Goal: Task Accomplishment & Management: Use online tool/utility

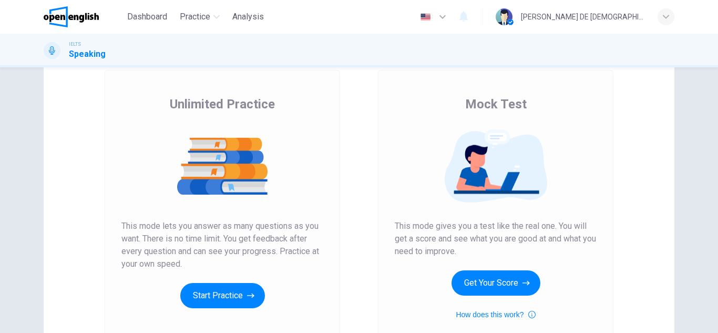
scroll to position [97, 0]
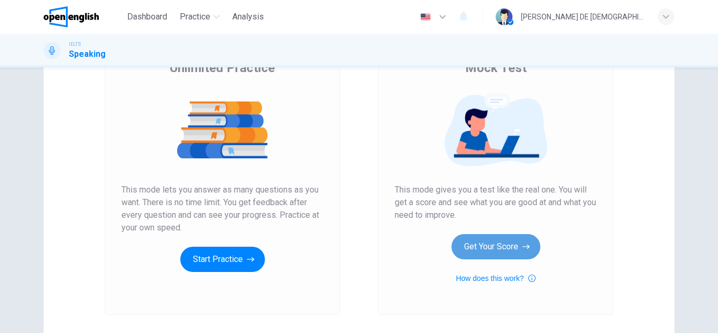
click at [474, 255] on button "Get Your Score" at bounding box center [496, 246] width 89 height 25
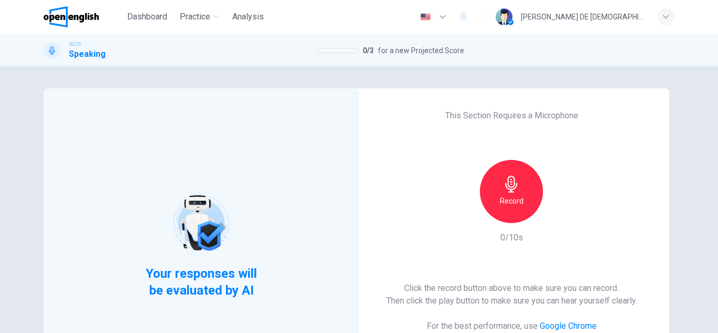
scroll to position [106, 0]
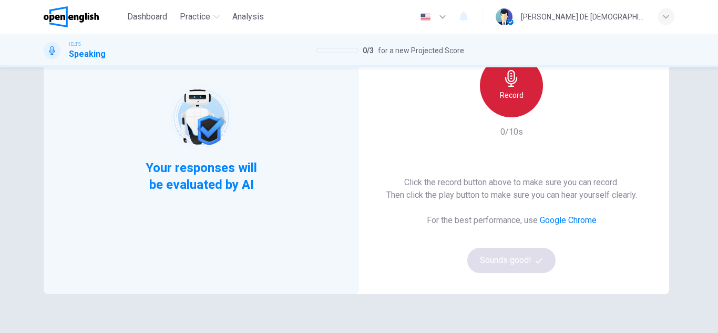
click at [510, 91] on h6 "Record" at bounding box center [512, 95] width 24 height 13
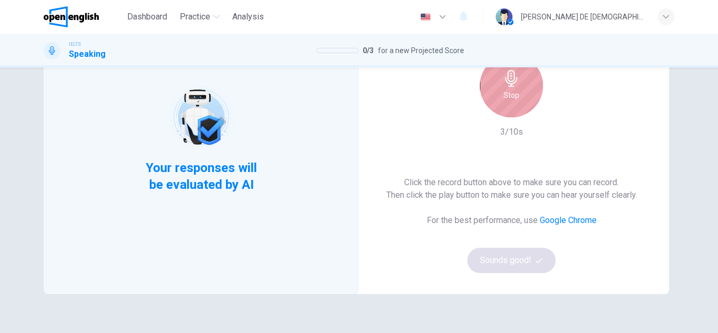
click at [509, 99] on h6 "Stop" at bounding box center [512, 95] width 16 height 13
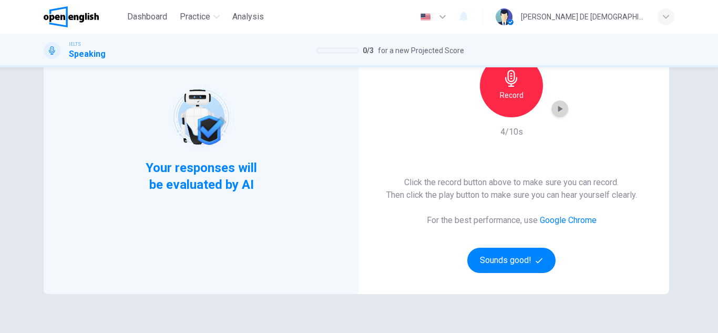
click at [553, 115] on div "button" at bounding box center [559, 108] width 17 height 17
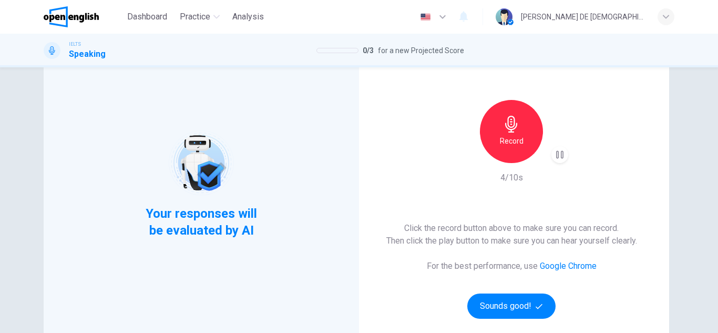
scroll to position [59, 0]
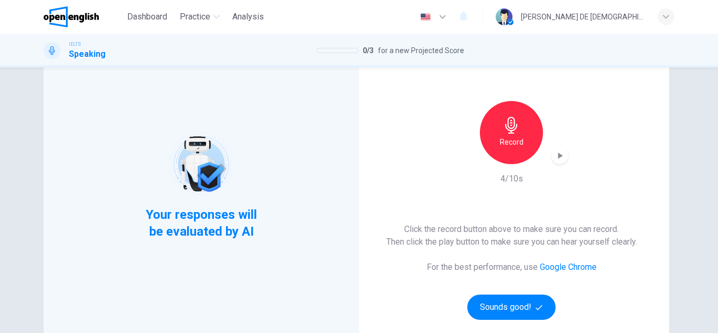
click at [551, 158] on div "button" at bounding box center [559, 155] width 17 height 17
click at [536, 305] on icon "button" at bounding box center [539, 307] width 7 height 7
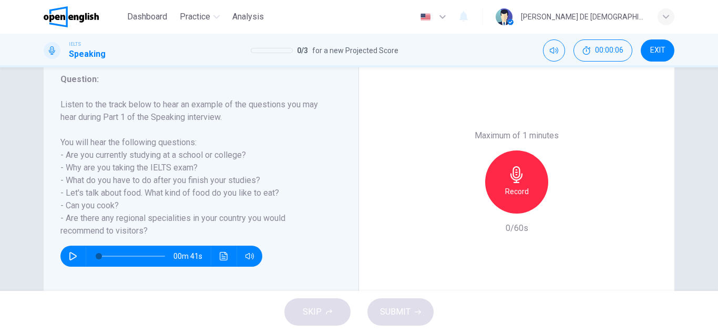
scroll to position [146, 0]
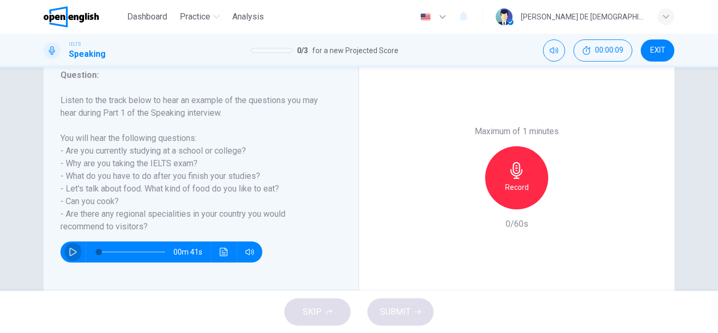
click at [74, 250] on icon "button" at bounding box center [73, 252] width 8 height 8
click at [71, 254] on icon "button" at bounding box center [73, 252] width 6 height 6
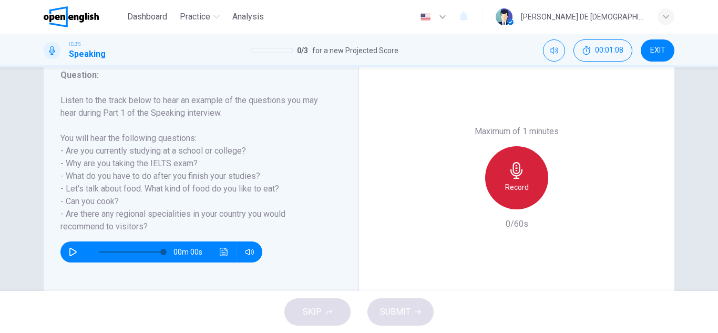
click at [487, 185] on div "Record" at bounding box center [516, 177] width 63 height 63
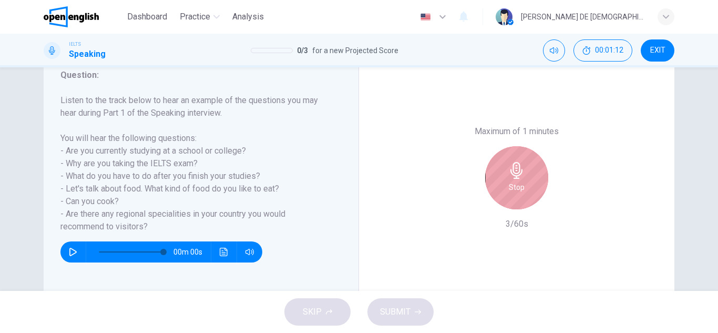
click at [503, 152] on div "Stop" at bounding box center [516, 177] width 63 height 63
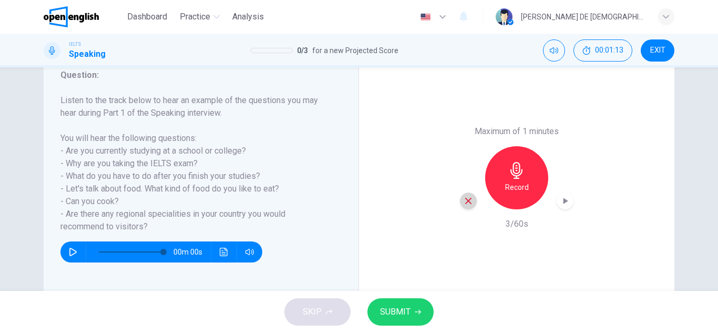
click at [460, 201] on div "button" at bounding box center [468, 200] width 17 height 17
click at [512, 170] on icon "button" at bounding box center [516, 170] width 17 height 17
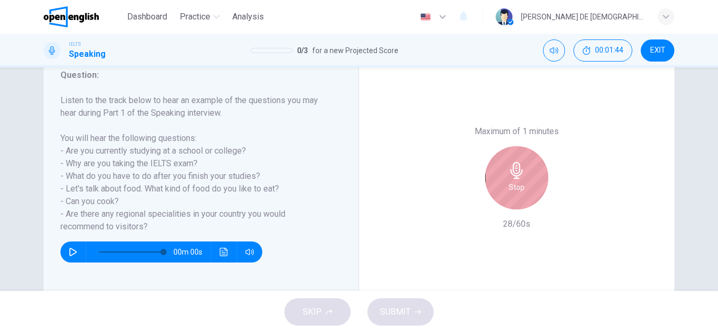
click at [520, 168] on icon "button" at bounding box center [516, 170] width 17 height 17
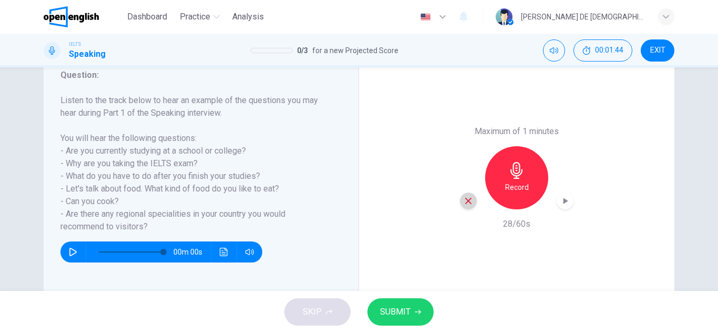
click at [469, 199] on icon "button" at bounding box center [468, 200] width 9 height 9
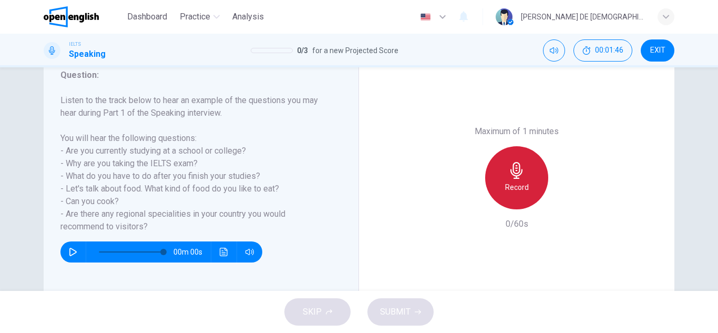
click at [521, 169] on icon "button" at bounding box center [516, 170] width 17 height 17
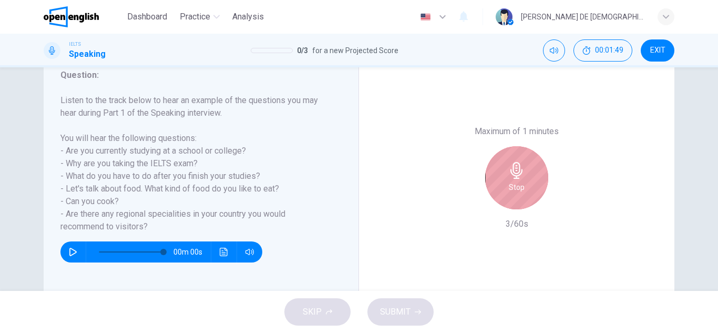
click at [509, 182] on h6 "Stop" at bounding box center [517, 187] width 16 height 13
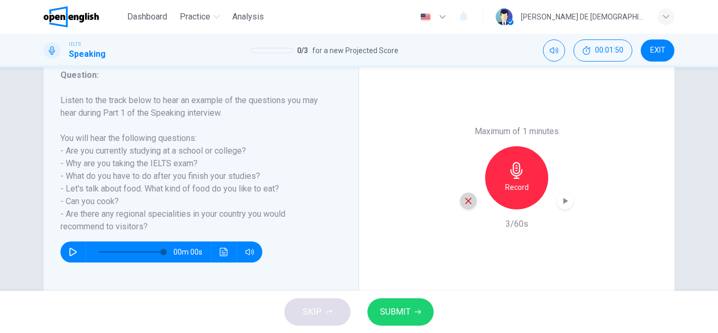
click at [473, 202] on div "button" at bounding box center [468, 200] width 17 height 17
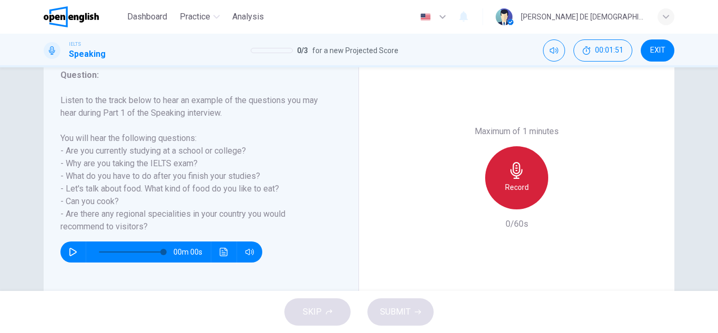
click at [514, 185] on h6 "Record" at bounding box center [517, 187] width 24 height 13
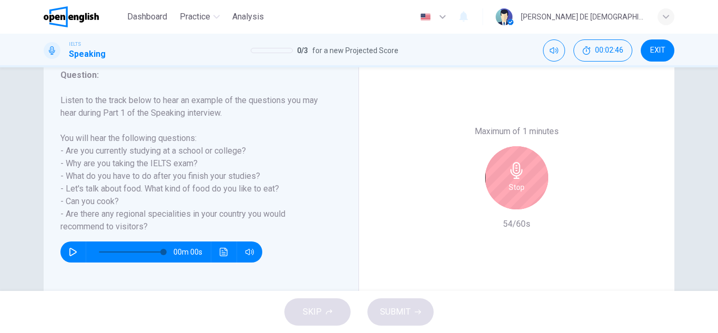
drag, startPoint x: 537, startPoint y: 212, endPoint x: 525, endPoint y: 193, distance: 22.0
click at [525, 193] on div "Maximum of 1 minutes Stop 54/60s" at bounding box center [517, 177] width 114 height 105
click at [525, 193] on div "Stop" at bounding box center [516, 177] width 63 height 63
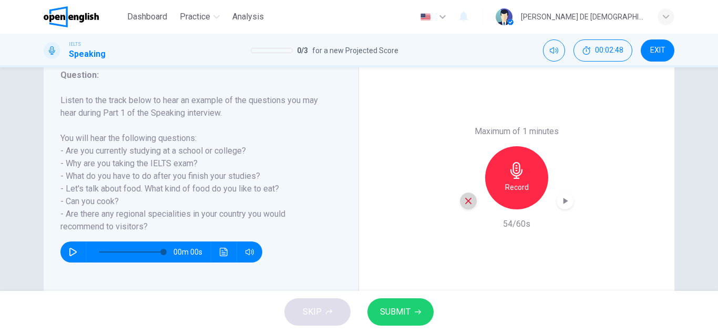
click at [469, 200] on icon "button" at bounding box center [468, 200] width 9 height 9
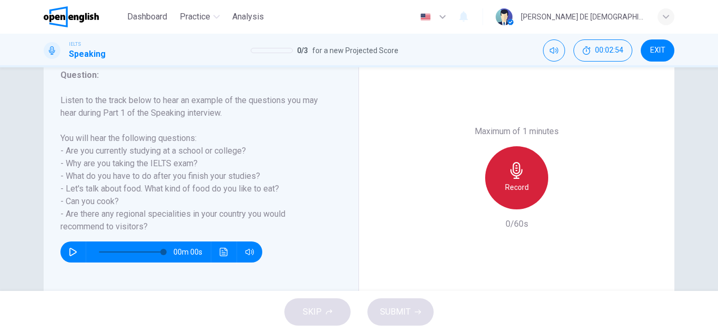
click at [530, 182] on div "Record" at bounding box center [516, 177] width 63 height 63
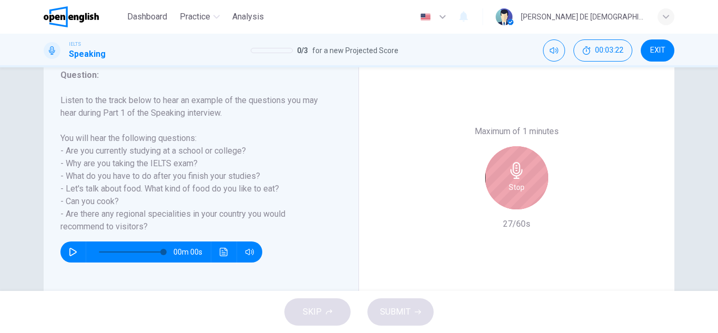
click at [500, 178] on div "Stop" at bounding box center [516, 177] width 63 height 63
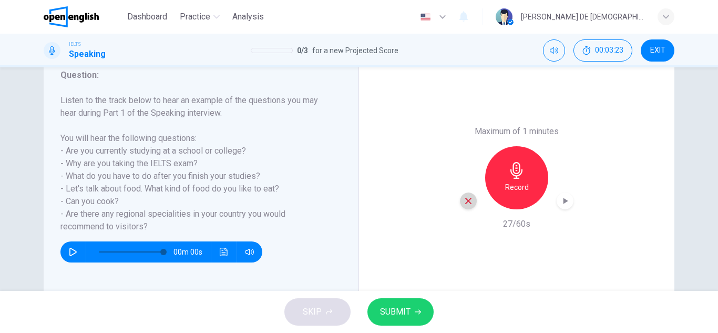
click at [466, 205] on icon "button" at bounding box center [468, 200] width 9 height 9
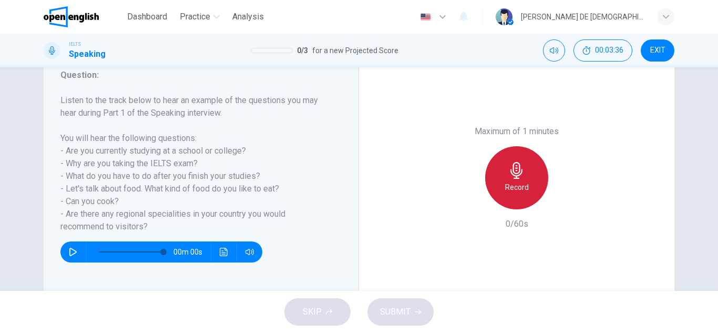
click at [505, 163] on div "Record" at bounding box center [516, 177] width 63 height 63
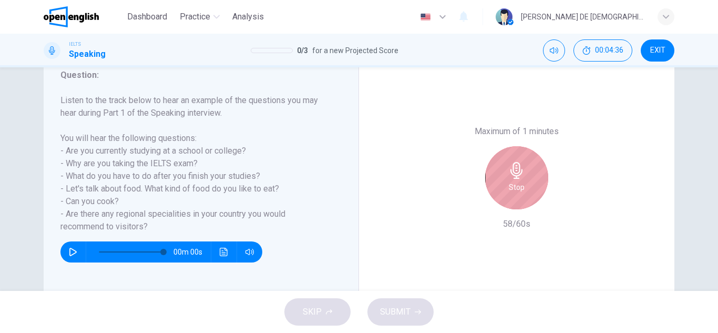
click at [520, 182] on h6 "Stop" at bounding box center [517, 187] width 16 height 13
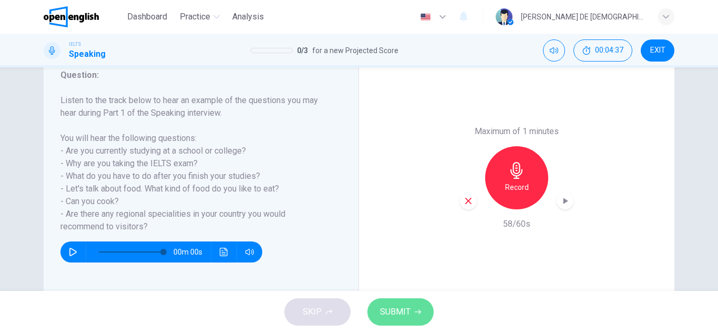
click at [409, 316] on span "SUBMIT" at bounding box center [395, 311] width 30 height 15
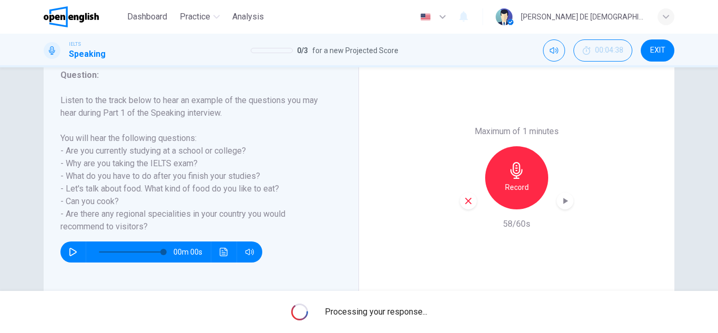
type input "*"
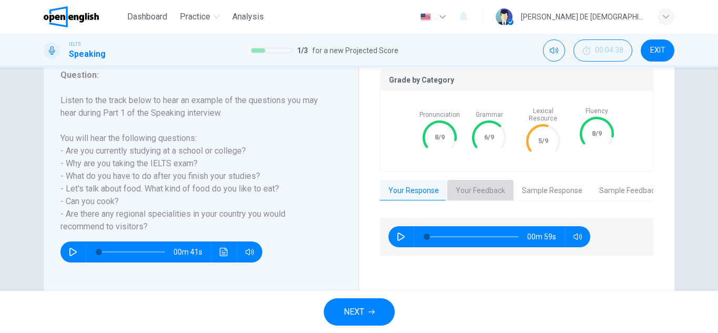
click at [485, 180] on button "Your Feedback" at bounding box center [480, 191] width 66 height 22
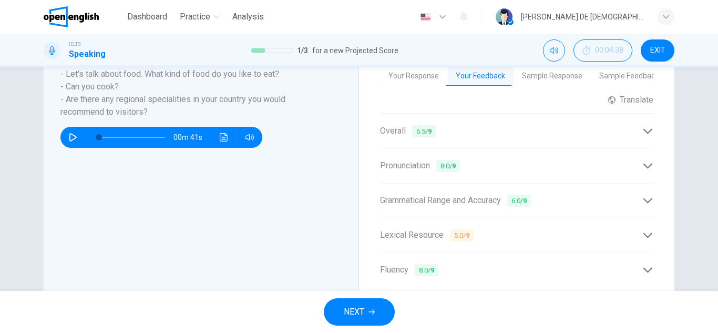
scroll to position [262, 0]
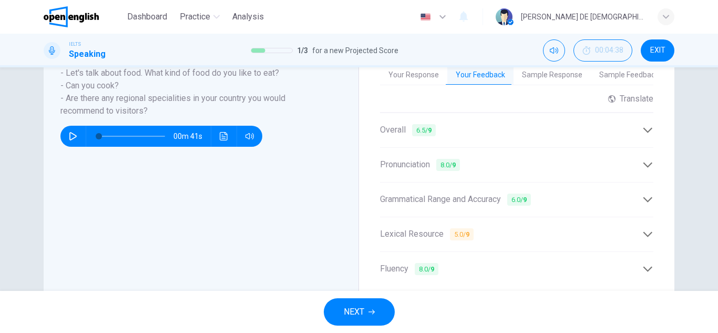
click at [578, 234] on div "Lexical Resource 5.0 / 9" at bounding box center [516, 234] width 273 height 26
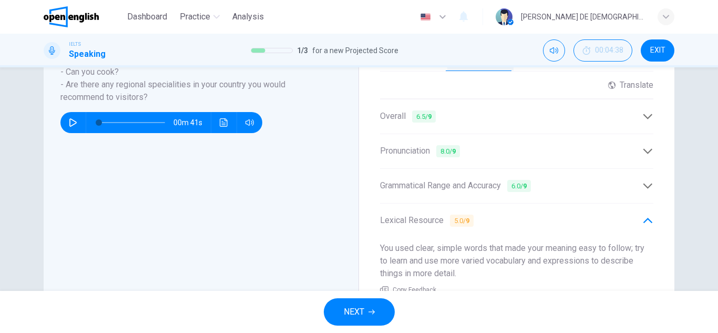
scroll to position [259, 0]
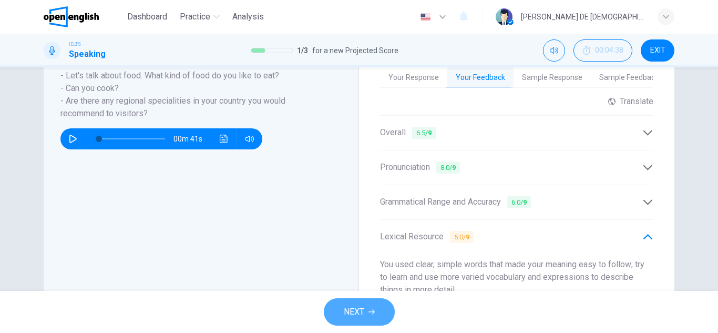
click at [362, 305] on span "NEXT" at bounding box center [354, 311] width 21 height 15
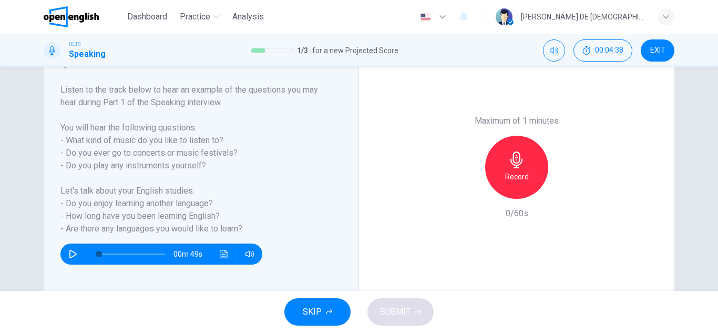
scroll to position [162, 0]
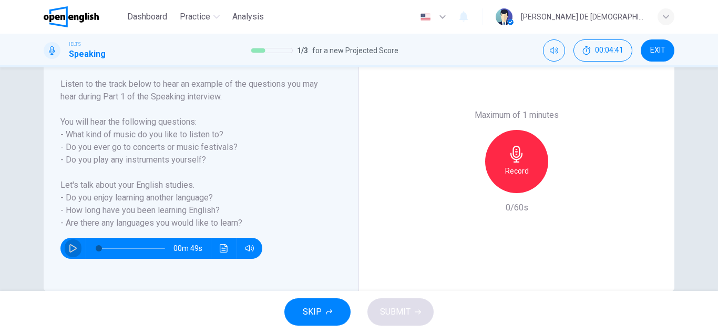
click at [65, 251] on button "button" at bounding box center [73, 248] width 17 height 21
click at [70, 243] on button "button" at bounding box center [73, 248] width 17 height 21
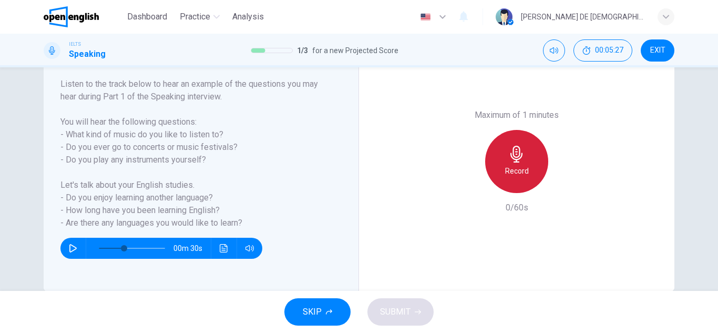
click at [500, 167] on div "Record" at bounding box center [516, 161] width 63 height 63
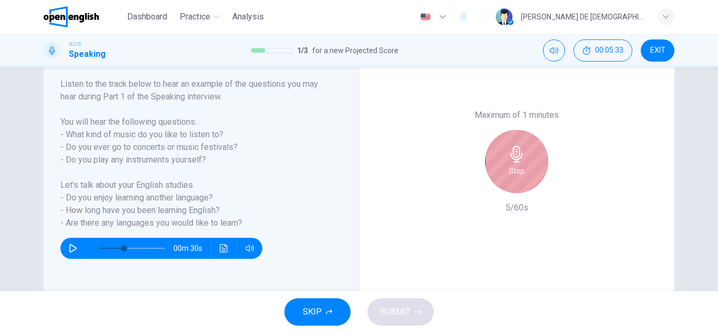
click at [514, 148] on icon "button" at bounding box center [516, 154] width 17 height 17
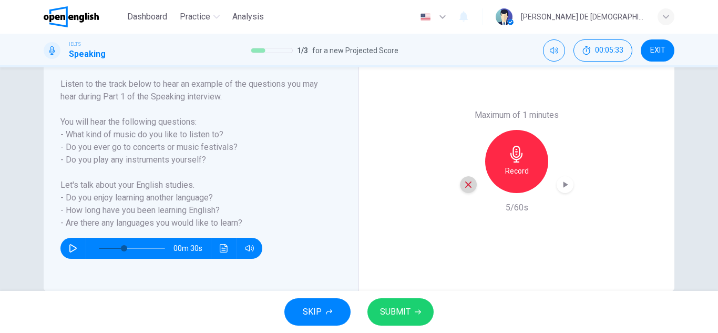
click at [460, 189] on div "button" at bounding box center [468, 184] width 17 height 17
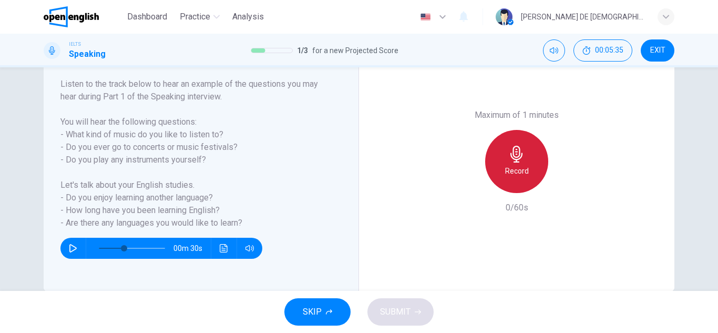
click at [521, 175] on h6 "Record" at bounding box center [517, 171] width 24 height 13
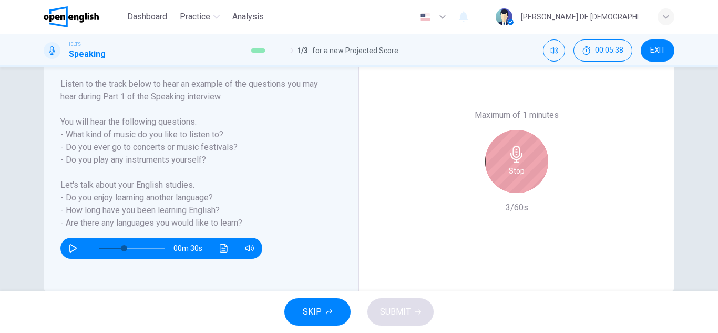
click at [502, 157] on div "Stop" at bounding box center [516, 161] width 63 height 63
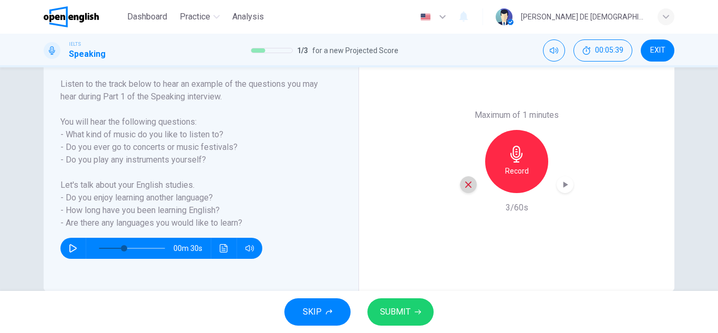
click at [472, 180] on div "button" at bounding box center [468, 184] width 17 height 17
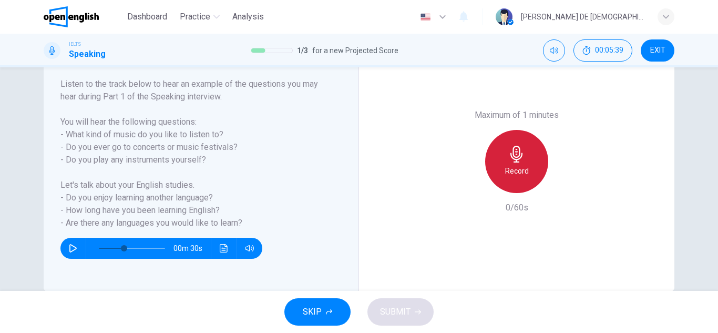
click at [521, 160] on icon "button" at bounding box center [516, 154] width 17 height 17
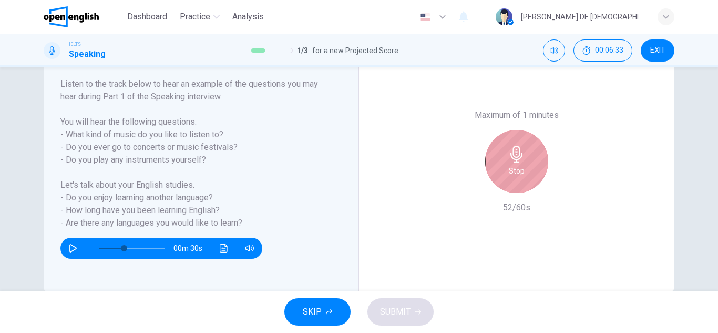
click at [522, 155] on icon "button" at bounding box center [516, 154] width 17 height 17
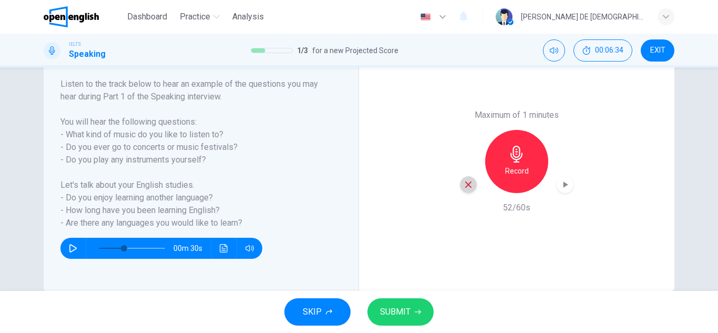
click at [468, 189] on div "button" at bounding box center [468, 184] width 17 height 17
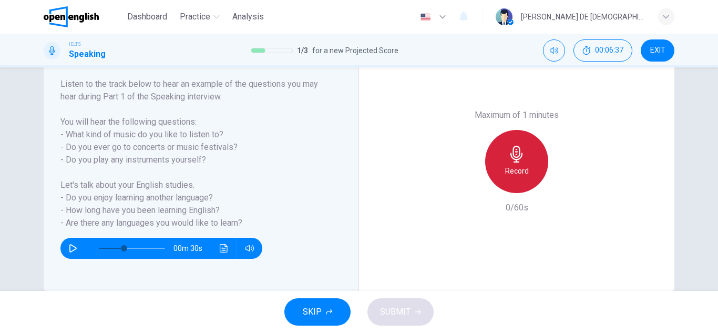
click at [518, 163] on div "Record" at bounding box center [516, 161] width 63 height 63
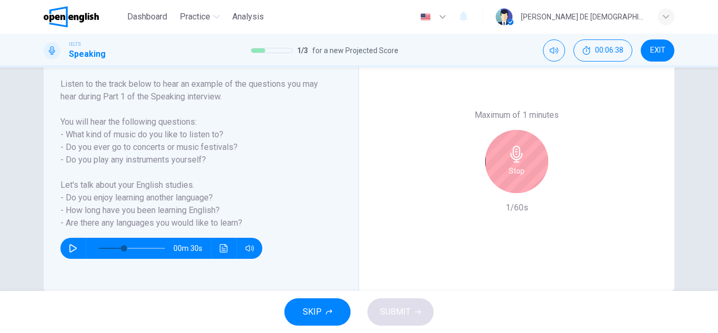
click at [535, 194] on div "Maximum of 1 minutes Stop 1/60s" at bounding box center [517, 161] width 114 height 105
click at [502, 152] on div "Stop" at bounding box center [516, 161] width 63 height 63
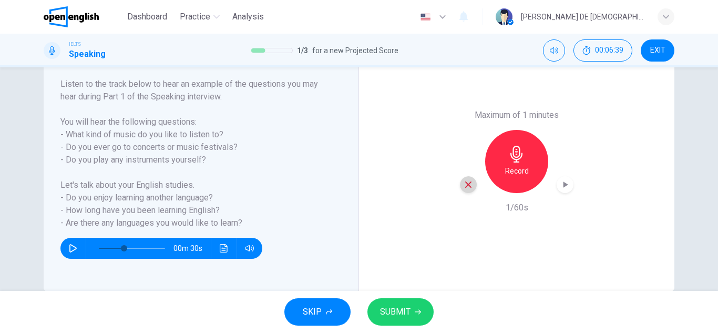
click at [466, 190] on div "button" at bounding box center [468, 184] width 17 height 17
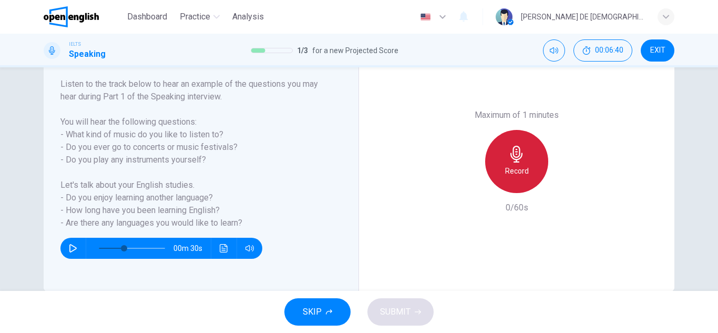
click at [514, 157] on icon "button" at bounding box center [516, 154] width 12 height 17
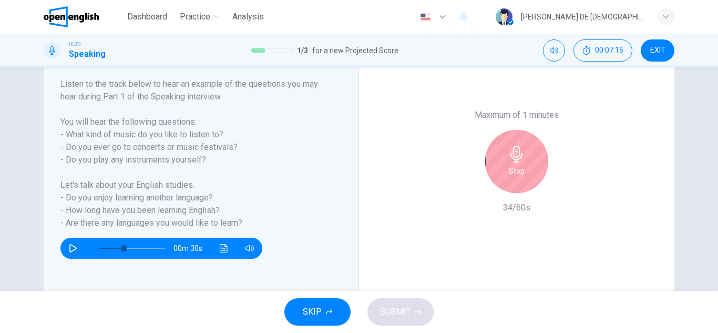
drag, startPoint x: 479, startPoint y: 151, endPoint x: 513, endPoint y: 152, distance: 33.1
click at [513, 152] on div "Stop" at bounding box center [517, 161] width 114 height 63
drag, startPoint x: 513, startPoint y: 152, endPoint x: 465, endPoint y: 173, distance: 51.6
click at [465, 173] on div "Stop" at bounding box center [517, 161] width 114 height 63
click at [517, 161] on icon "button" at bounding box center [516, 154] width 17 height 17
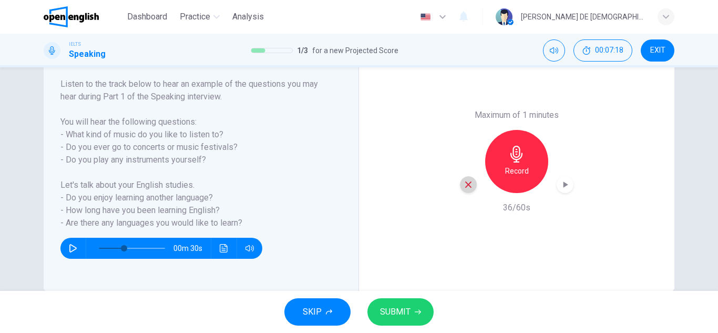
click at [474, 185] on div "button" at bounding box center [468, 184] width 17 height 17
click at [536, 151] on div "Record" at bounding box center [516, 161] width 63 height 63
click at [390, 319] on button "SUBMIT" at bounding box center [400, 311] width 66 height 27
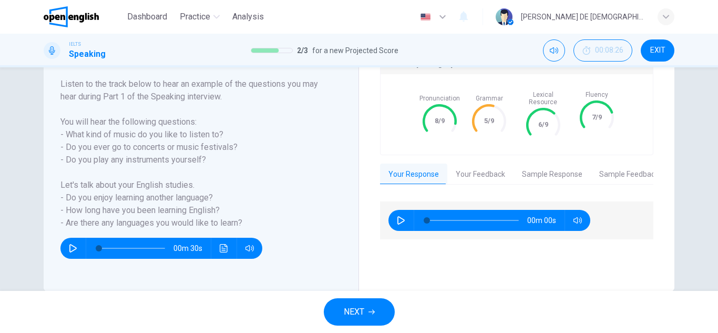
type input "*"
click at [492, 169] on button "Your Feedback" at bounding box center [480, 174] width 66 height 22
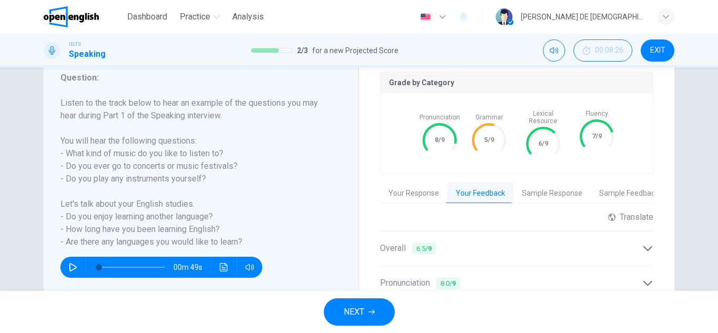
scroll to position [133, 0]
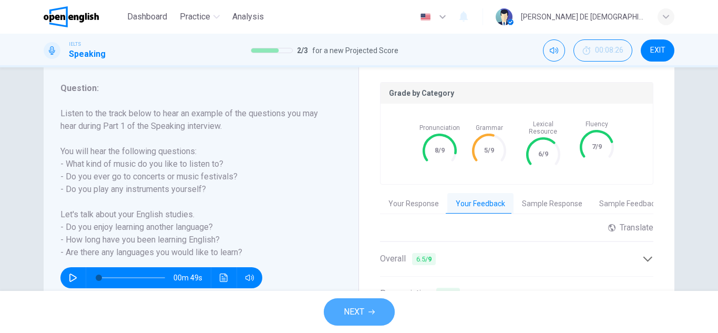
click at [367, 300] on button "NEXT" at bounding box center [359, 311] width 71 height 27
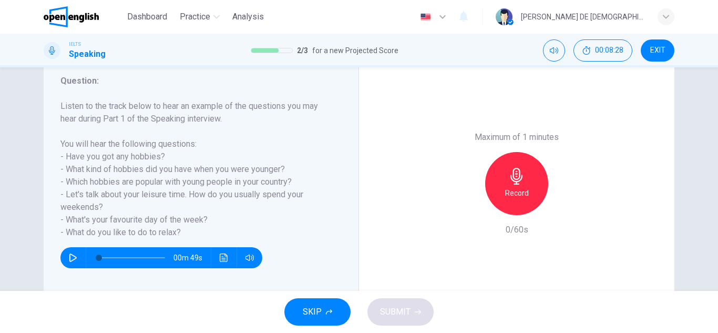
scroll to position [148, 0]
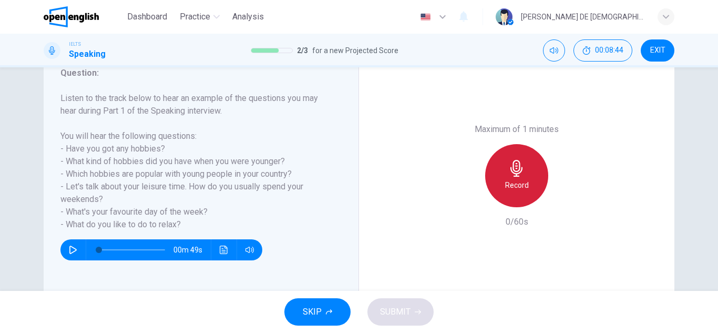
click at [491, 180] on div "Record" at bounding box center [516, 175] width 63 height 63
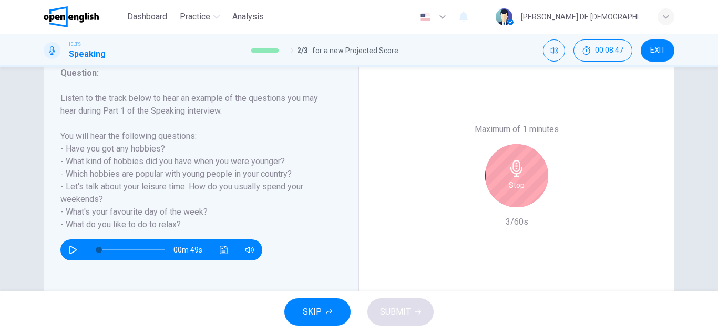
drag, startPoint x: 479, startPoint y: 153, endPoint x: 513, endPoint y: 182, distance: 44.4
click at [513, 182] on div "Stop" at bounding box center [517, 175] width 114 height 63
click at [513, 182] on h6 "Stop" at bounding box center [517, 185] width 16 height 13
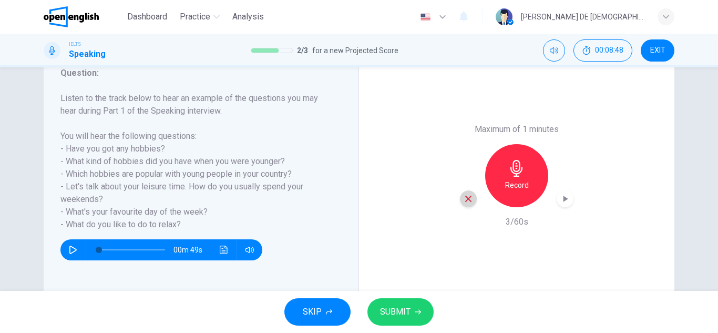
click at [465, 190] on div "button" at bounding box center [468, 198] width 17 height 17
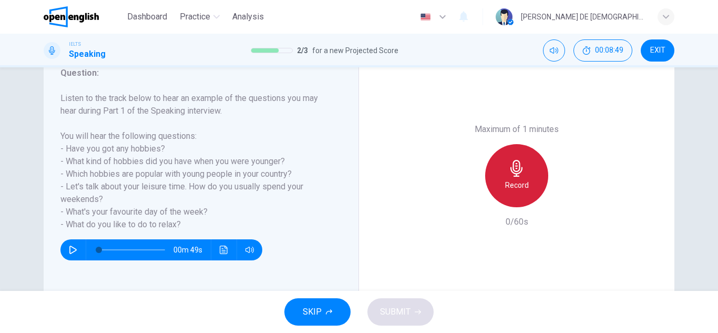
click at [518, 179] on h6 "Record" at bounding box center [517, 185] width 24 height 13
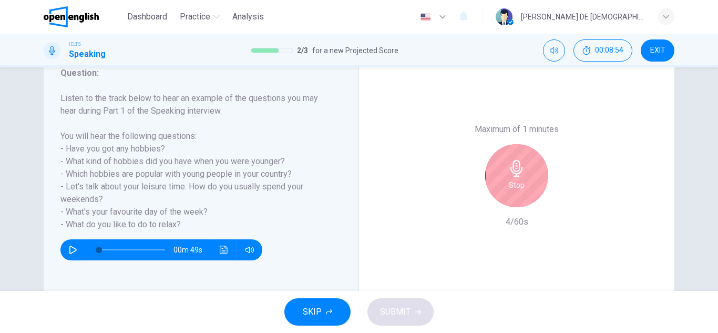
drag, startPoint x: 517, startPoint y: 213, endPoint x: 514, endPoint y: 189, distance: 24.5
click at [514, 189] on div "Maximum of 1 minutes Stop 4/60s" at bounding box center [517, 175] width 114 height 105
click at [514, 189] on h6 "Stop" at bounding box center [517, 185] width 16 height 13
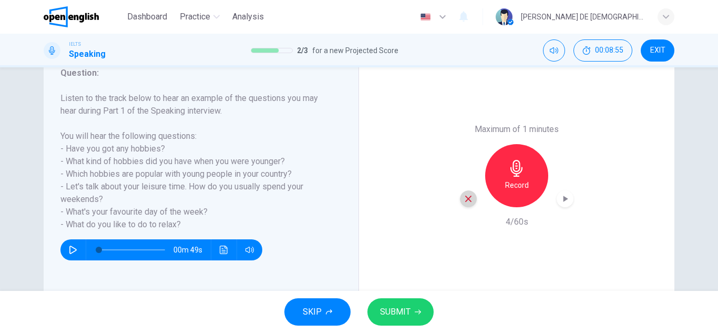
click at [464, 199] on icon "button" at bounding box center [468, 198] width 9 height 9
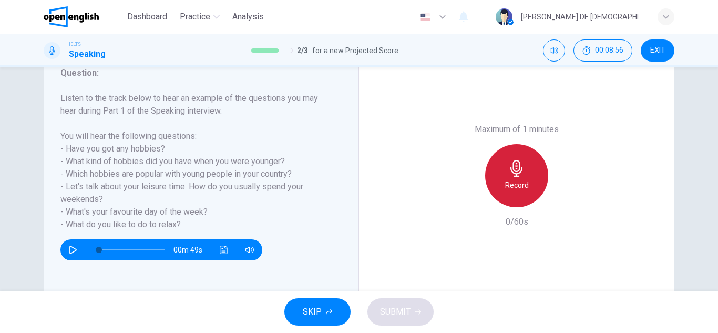
click at [514, 191] on div "Record" at bounding box center [516, 175] width 63 height 63
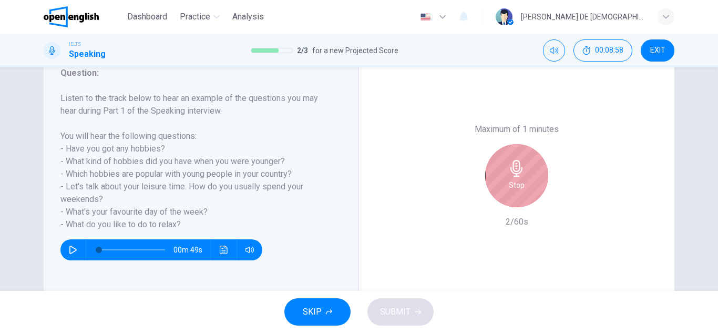
click at [503, 166] on div "Stop" at bounding box center [516, 175] width 63 height 63
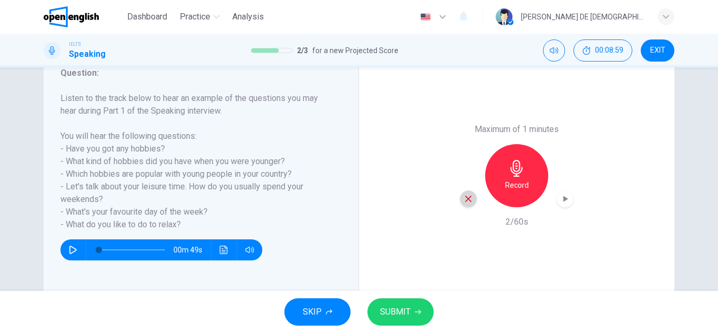
click at [468, 195] on icon "button" at bounding box center [468, 198] width 9 height 9
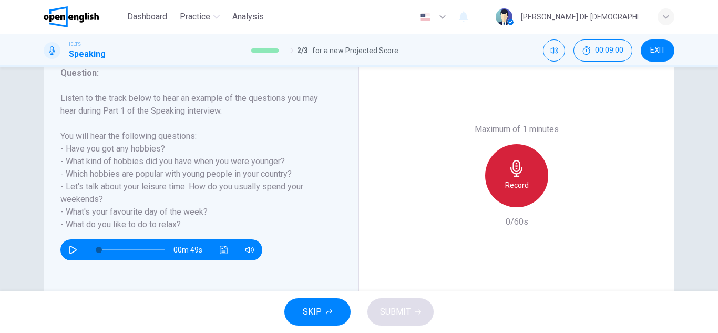
click at [518, 178] on div "Record" at bounding box center [516, 175] width 63 height 63
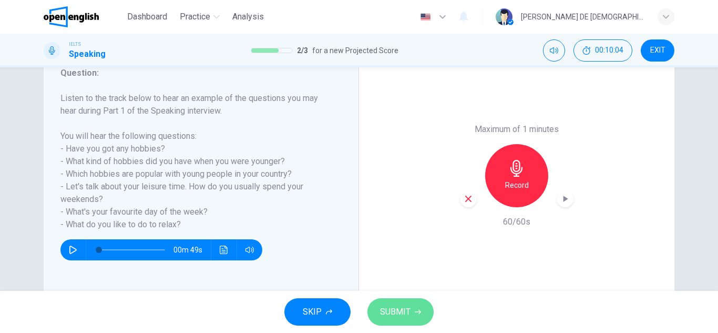
click at [402, 308] on span "SUBMIT" at bounding box center [395, 311] width 30 height 15
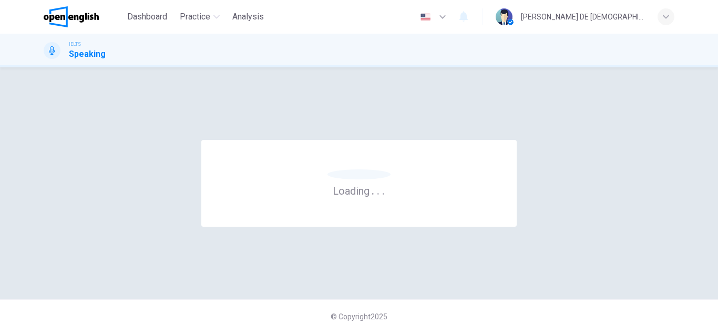
scroll to position [0, 0]
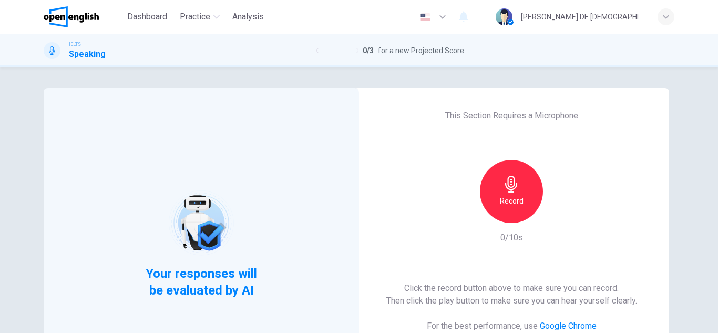
scroll to position [128, 0]
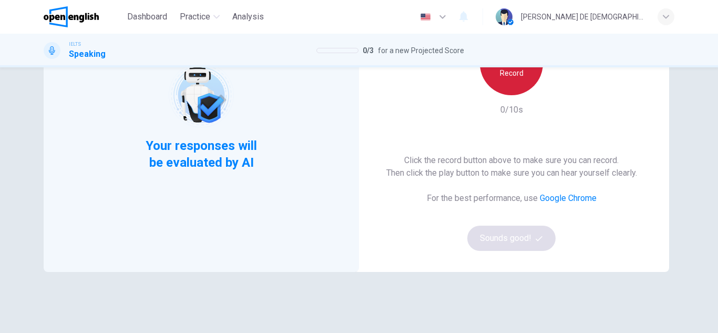
click at [508, 79] on div "Record" at bounding box center [511, 63] width 63 height 63
click at [508, 79] on div "Stop" at bounding box center [511, 63] width 63 height 63
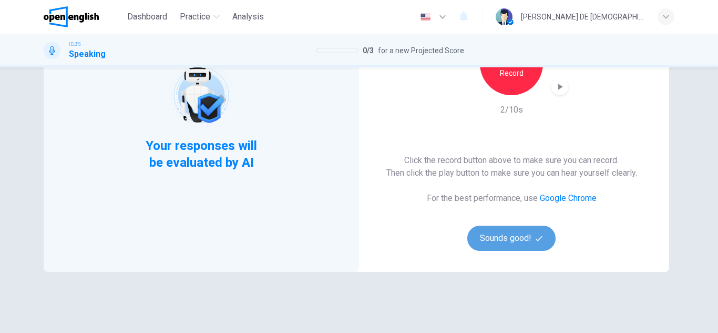
click at [507, 229] on button "Sounds good!" at bounding box center [511, 238] width 88 height 25
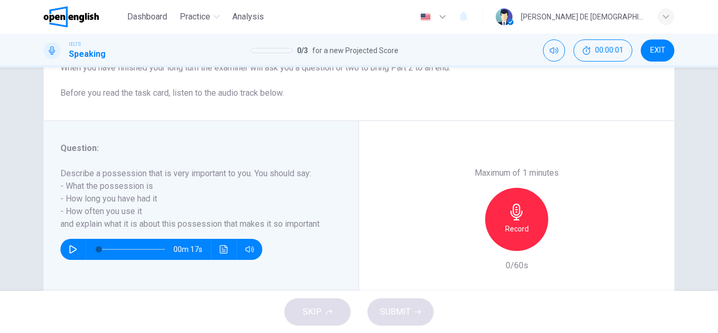
scroll to position [173, 0]
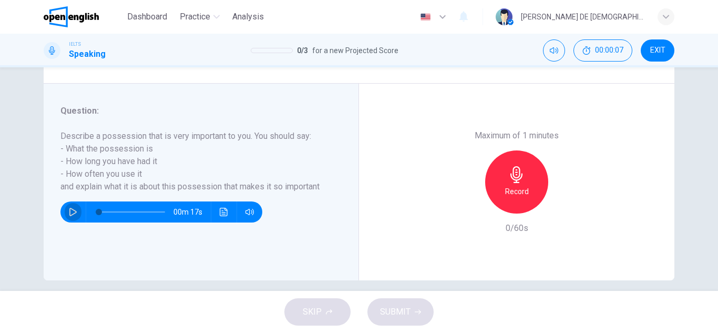
click at [74, 203] on button "button" at bounding box center [73, 211] width 17 height 21
type input "*"
click at [493, 196] on div "Record" at bounding box center [516, 181] width 63 height 63
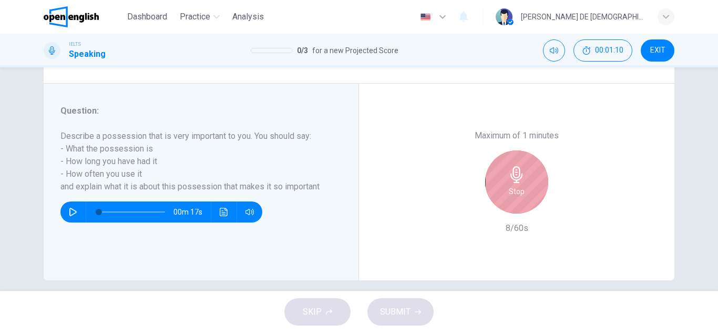
click at [500, 189] on div "Stop" at bounding box center [516, 181] width 63 height 63
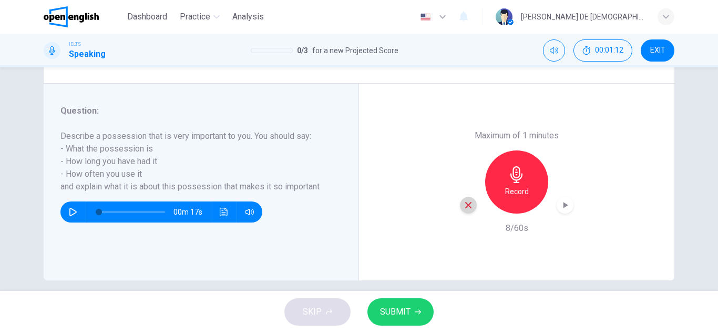
click at [466, 210] on div "button" at bounding box center [468, 205] width 17 height 17
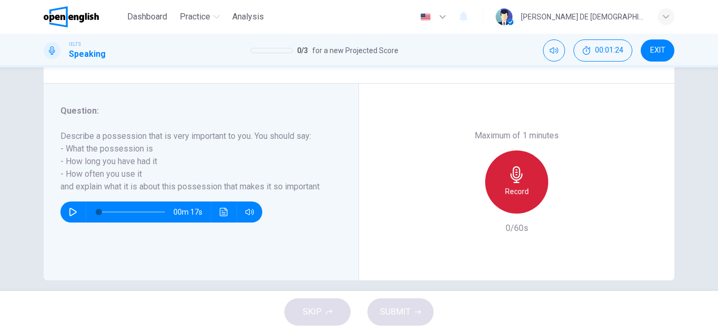
click at [508, 202] on div "Record" at bounding box center [516, 181] width 63 height 63
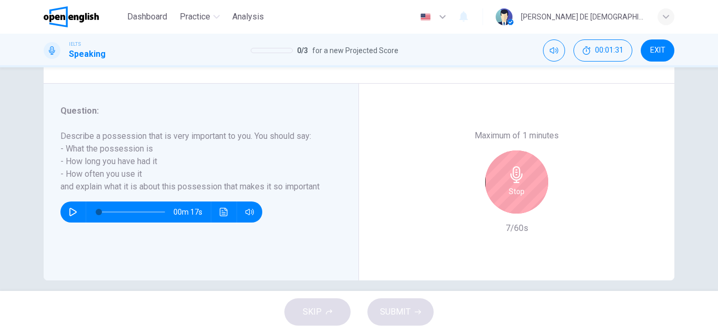
click at [515, 214] on div "Maximum of 1 minutes Stop 7/60s" at bounding box center [517, 181] width 114 height 105
click at [509, 187] on h6 "Stop" at bounding box center [517, 191] width 16 height 13
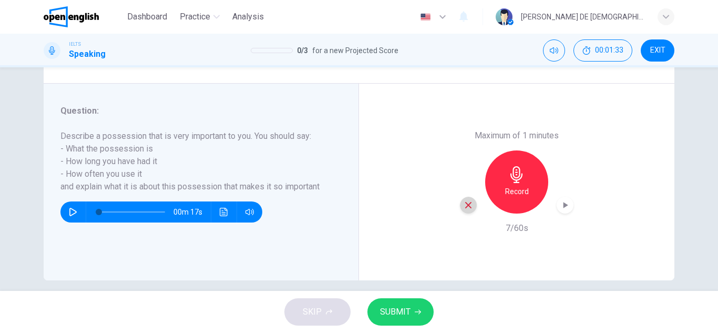
click at [464, 209] on icon "button" at bounding box center [468, 204] width 9 height 9
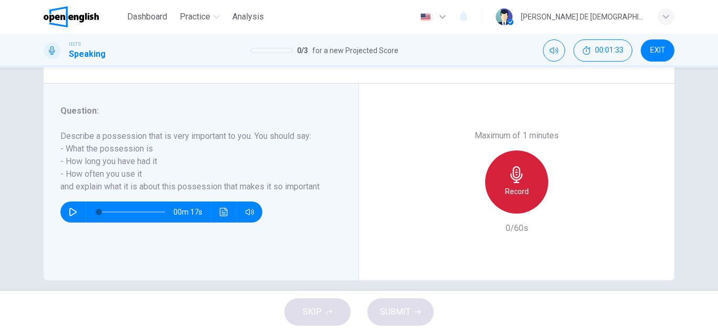
click at [510, 192] on h6 "Record" at bounding box center [517, 191] width 24 height 13
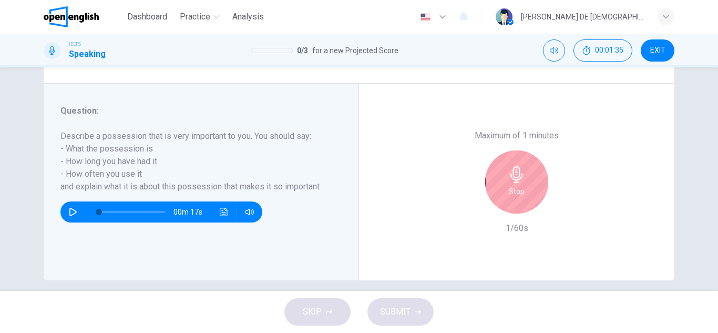
drag, startPoint x: 484, startPoint y: 157, endPoint x: 496, endPoint y: 174, distance: 21.0
click at [496, 174] on div "Stop" at bounding box center [517, 181] width 114 height 63
click at [496, 174] on div "Stop" at bounding box center [516, 181] width 63 height 63
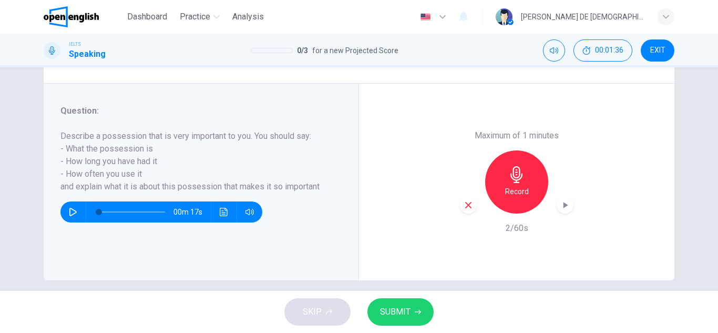
drag, startPoint x: 459, startPoint y: 197, endPoint x: 465, endPoint y: 209, distance: 13.2
click at [465, 209] on div "Record" at bounding box center [517, 181] width 114 height 63
click at [465, 209] on icon "button" at bounding box center [468, 204] width 9 height 9
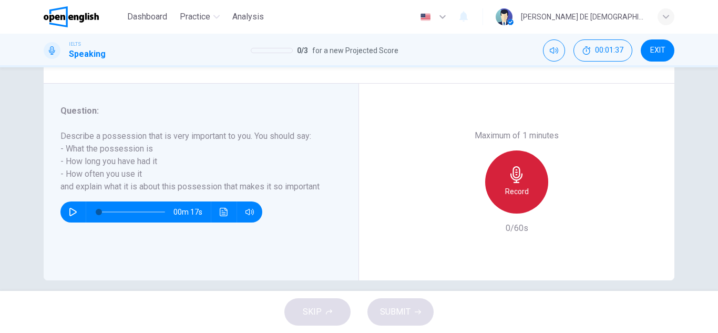
click at [505, 188] on h6 "Record" at bounding box center [517, 191] width 24 height 13
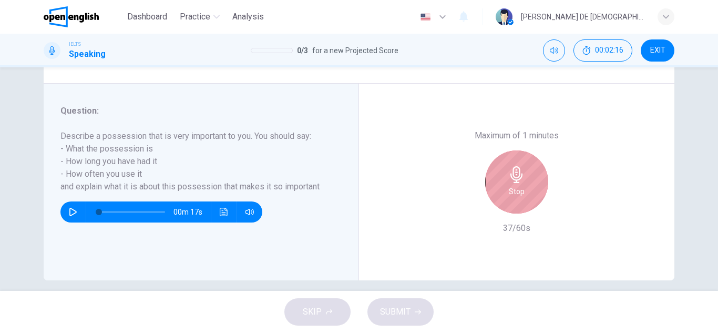
click at [525, 197] on div "Stop" at bounding box center [516, 181] width 63 height 63
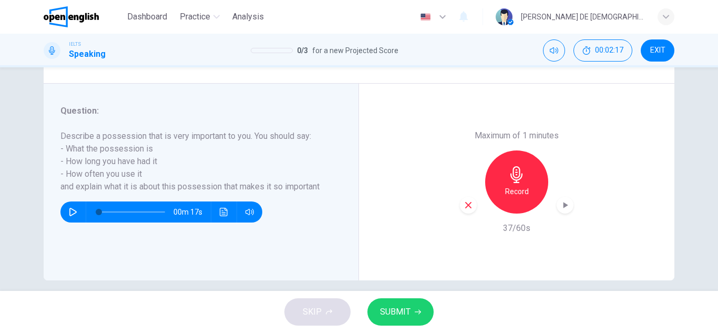
drag, startPoint x: 456, startPoint y: 209, endPoint x: 461, endPoint y: 207, distance: 5.5
click at [461, 207] on div "Maximum of 1 minutes Record 37/60s" at bounding box center [516, 182] width 315 height 197
click at [464, 207] on icon "button" at bounding box center [468, 204] width 9 height 9
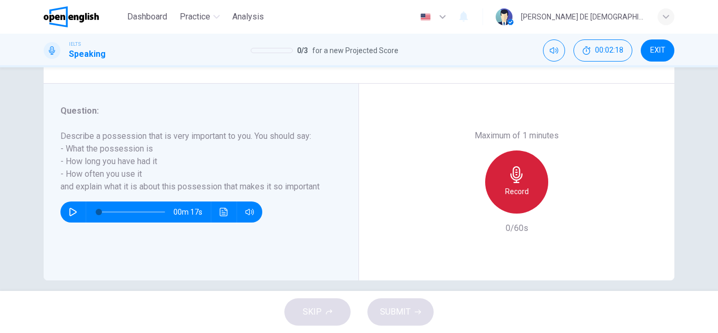
click at [521, 176] on icon "button" at bounding box center [516, 174] width 17 height 17
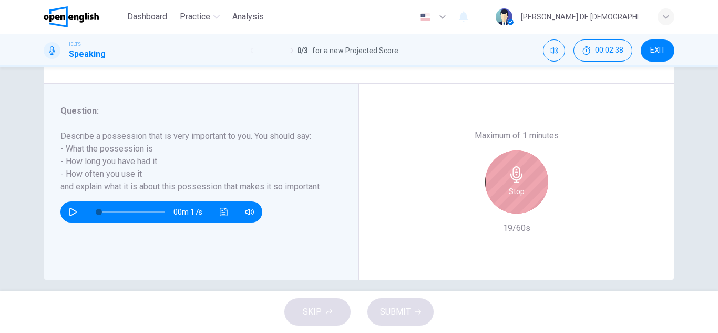
click at [544, 192] on div "Stop" at bounding box center [516, 181] width 63 height 63
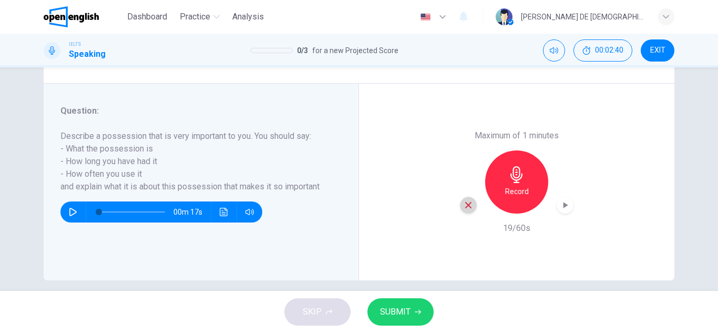
click at [466, 200] on icon "button" at bounding box center [468, 204] width 9 height 9
click at [511, 185] on div "Record" at bounding box center [516, 181] width 63 height 63
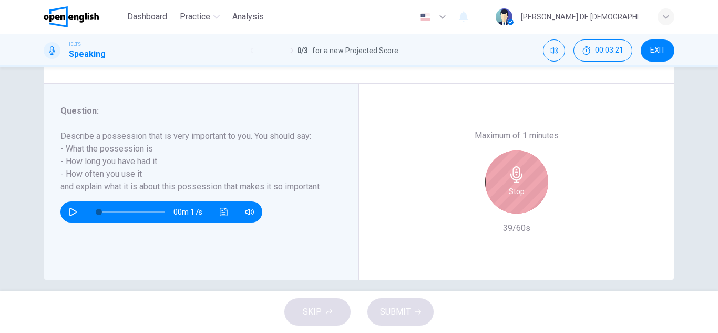
click at [535, 177] on div "Stop" at bounding box center [516, 181] width 63 height 63
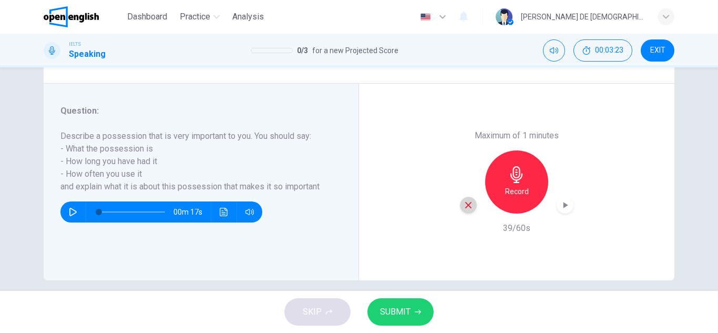
click at [460, 209] on div "button" at bounding box center [468, 205] width 17 height 17
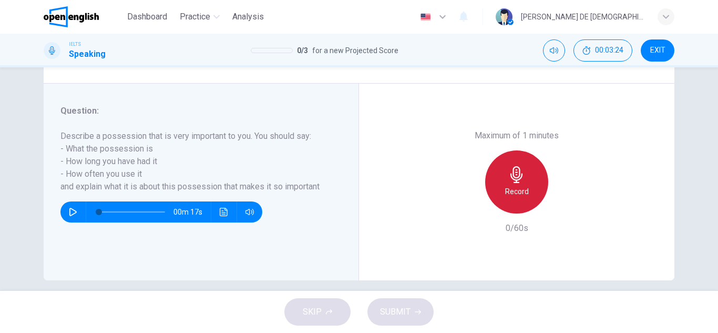
click at [514, 180] on icon "button" at bounding box center [516, 174] width 12 height 17
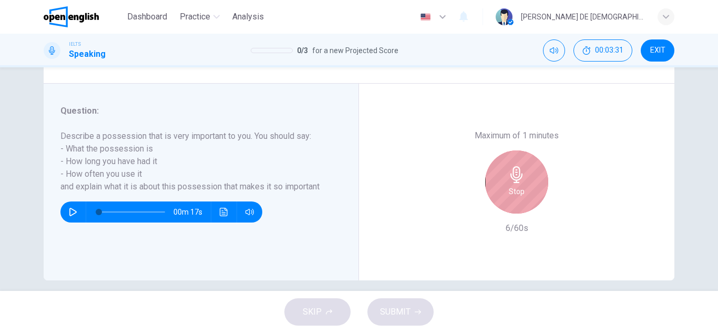
click at [529, 170] on div "Stop" at bounding box center [516, 181] width 63 height 63
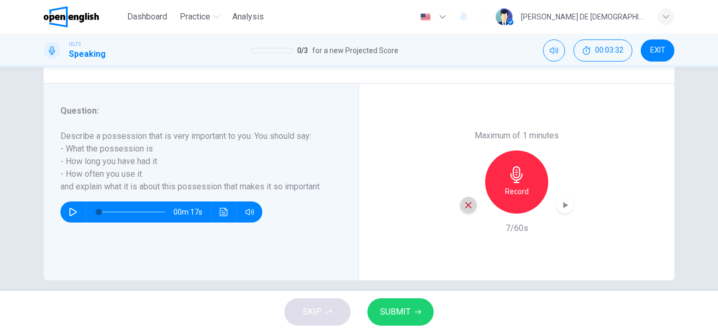
click at [466, 209] on icon "button" at bounding box center [468, 204] width 9 height 9
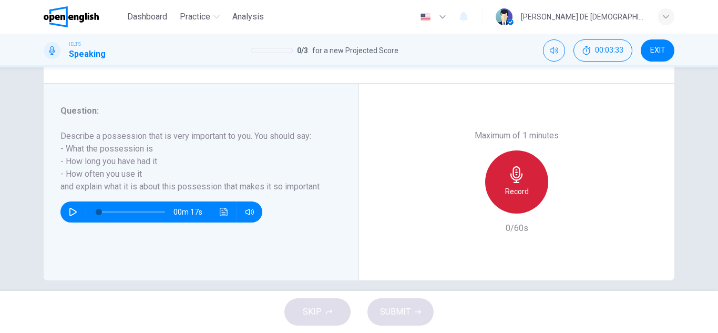
click at [508, 196] on h6 "Record" at bounding box center [517, 191] width 24 height 13
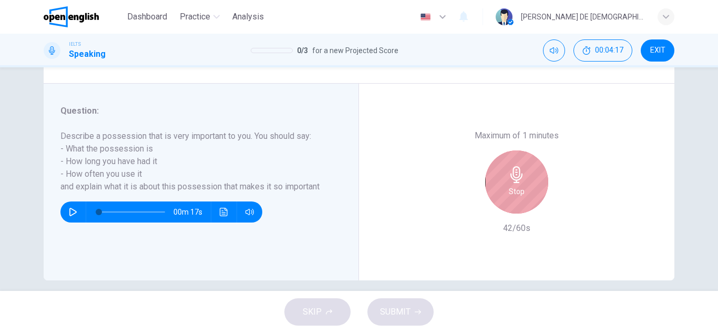
click at [519, 192] on h6 "Stop" at bounding box center [517, 191] width 16 height 13
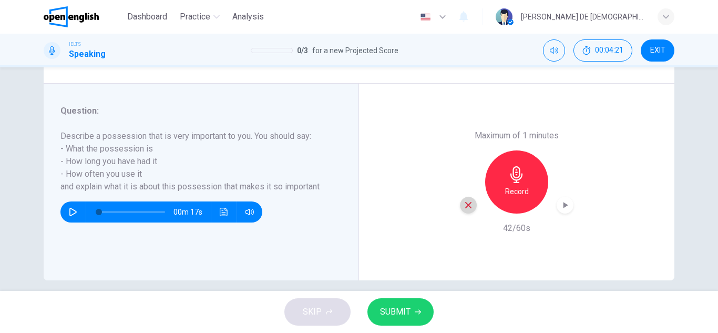
click at [464, 203] on icon "button" at bounding box center [468, 204] width 9 height 9
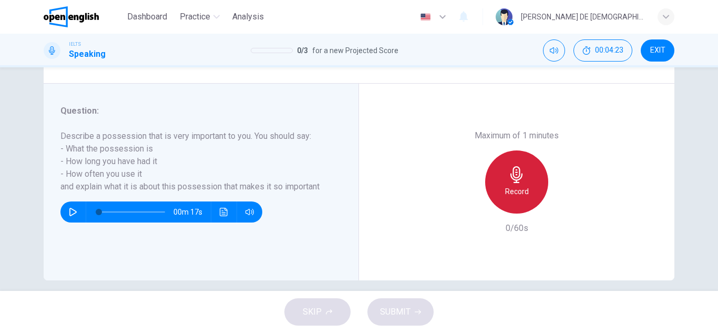
click at [508, 179] on icon "button" at bounding box center [516, 174] width 17 height 17
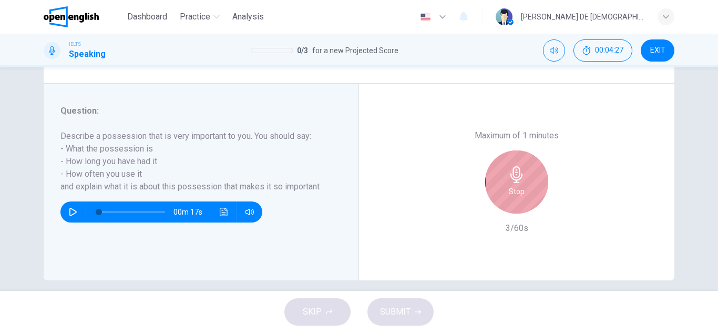
click at [509, 180] on icon "button" at bounding box center [516, 174] width 17 height 17
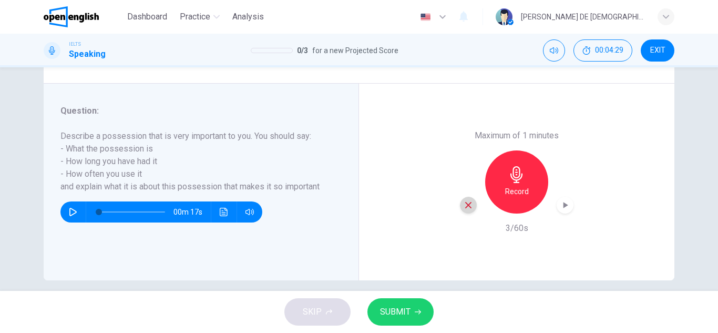
click at [464, 201] on icon "button" at bounding box center [468, 204] width 9 height 9
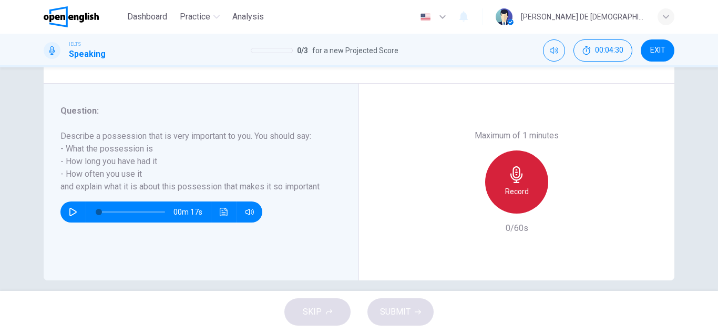
click at [517, 182] on icon "button" at bounding box center [516, 174] width 17 height 17
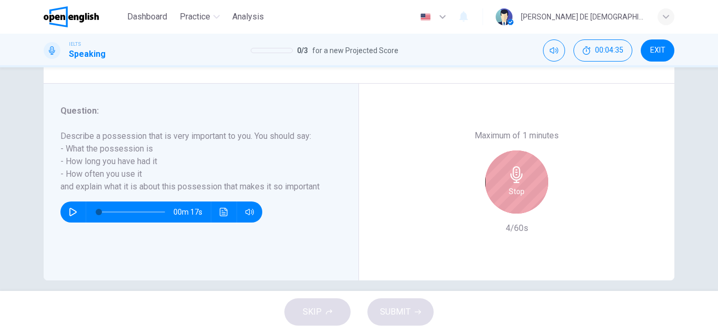
click at [512, 182] on icon "button" at bounding box center [516, 174] width 12 height 17
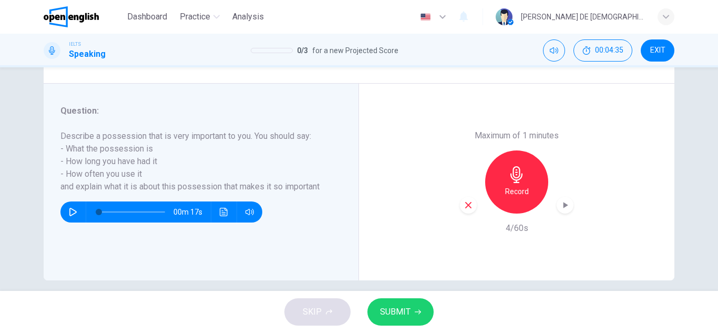
drag, startPoint x: 477, startPoint y: 201, endPoint x: 460, endPoint y: 208, distance: 18.4
click at [460, 208] on div "Record" at bounding box center [517, 181] width 114 height 63
click at [460, 208] on div "button" at bounding box center [468, 205] width 17 height 17
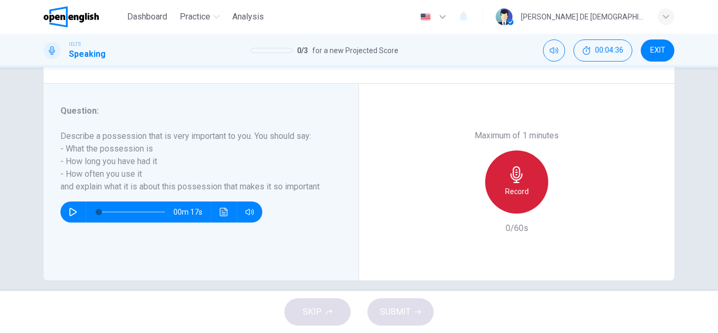
click at [506, 189] on h6 "Record" at bounding box center [517, 191] width 24 height 13
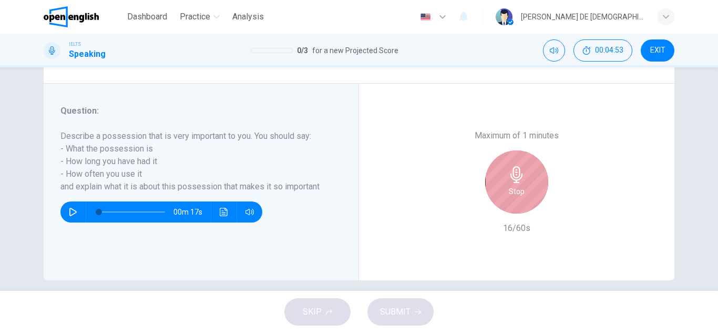
click at [516, 183] on div "Stop" at bounding box center [516, 181] width 63 height 63
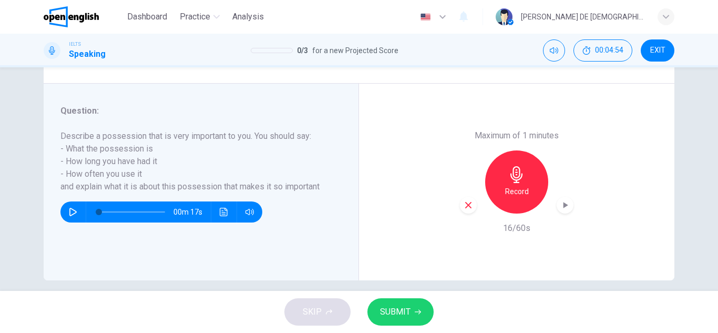
click at [472, 203] on div "button" at bounding box center [468, 205] width 17 height 17
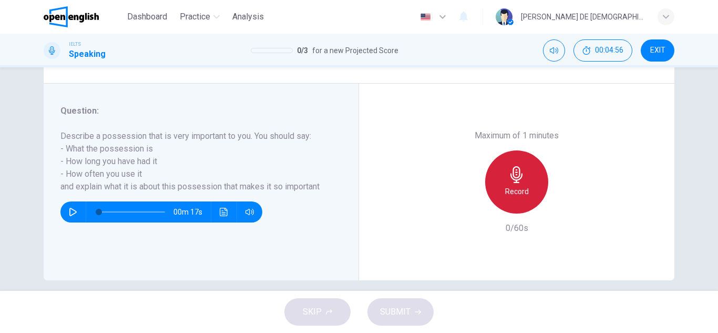
click at [523, 179] on div "Record" at bounding box center [516, 181] width 63 height 63
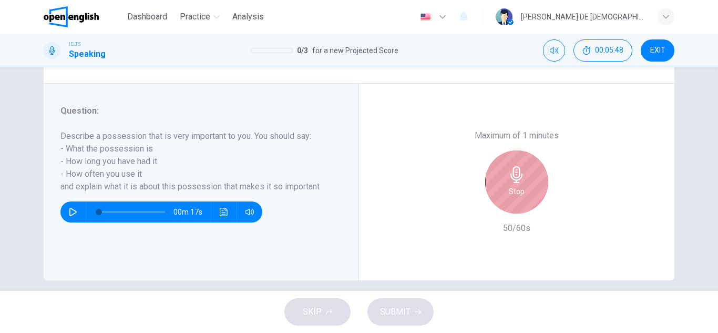
click at [508, 178] on icon "button" at bounding box center [516, 174] width 17 height 17
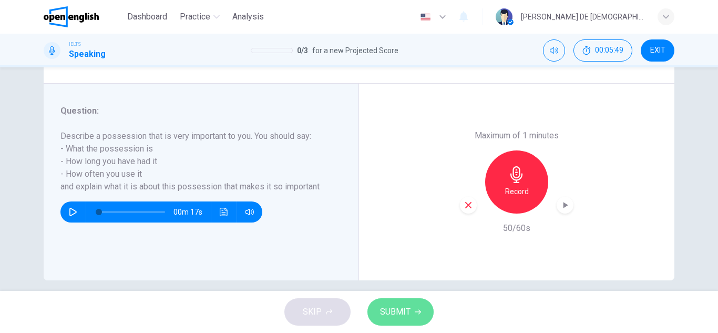
click at [403, 309] on span "SUBMIT" at bounding box center [395, 311] width 30 height 15
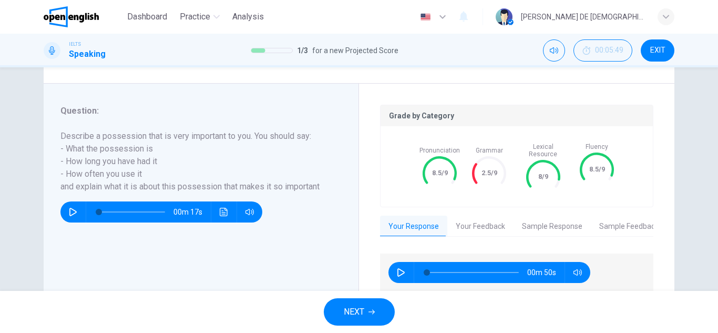
scroll to position [210, 0]
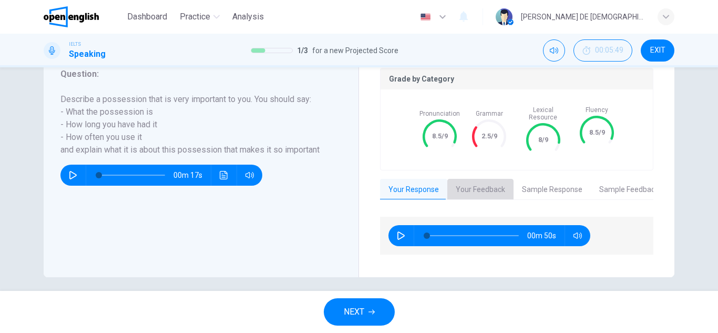
click at [461, 189] on button "Your Feedback" at bounding box center [480, 190] width 66 height 22
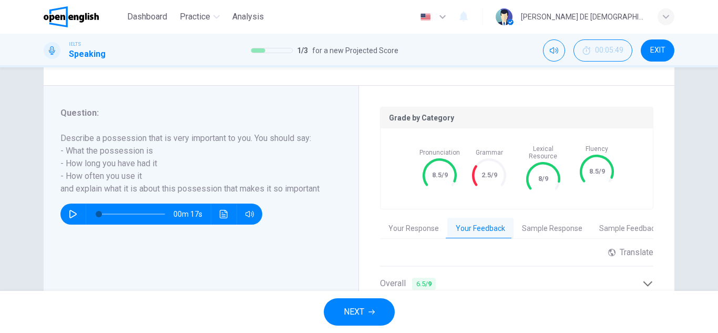
scroll to position [170, 0]
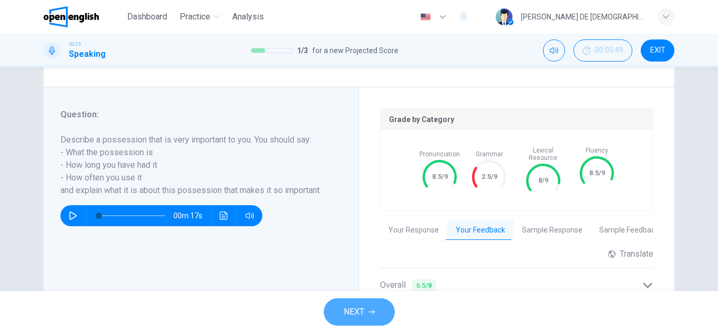
click at [339, 309] on button "NEXT" at bounding box center [359, 311] width 71 height 27
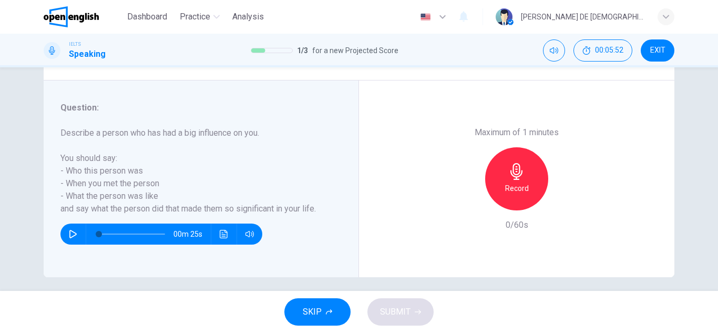
scroll to position [175, 0]
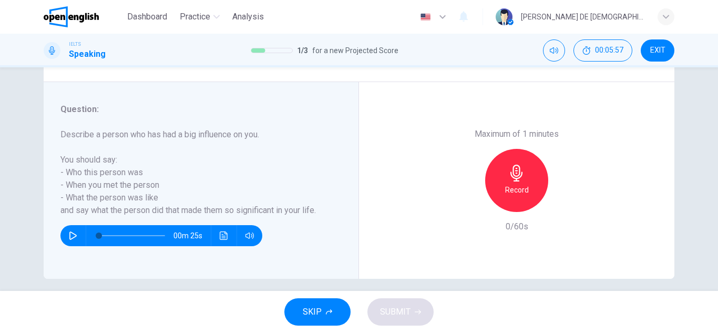
click at [189, 172] on h6 "Describe a person who has had a big influence on you. You should say: - Who thi…" at bounding box center [194, 172] width 269 height 88
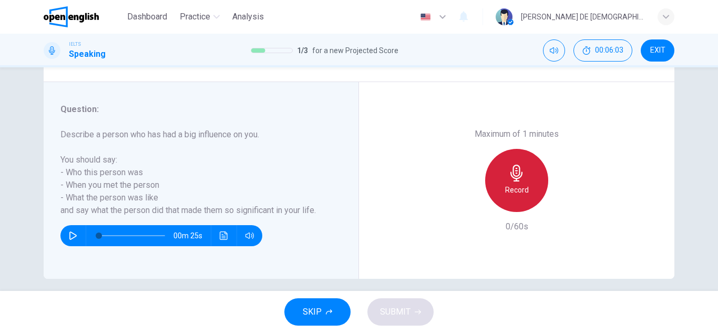
click at [508, 178] on icon "button" at bounding box center [516, 173] width 17 height 17
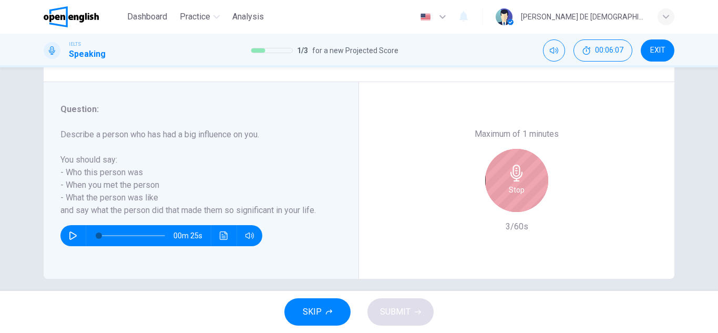
click at [512, 182] on div "Stop" at bounding box center [516, 180] width 63 height 63
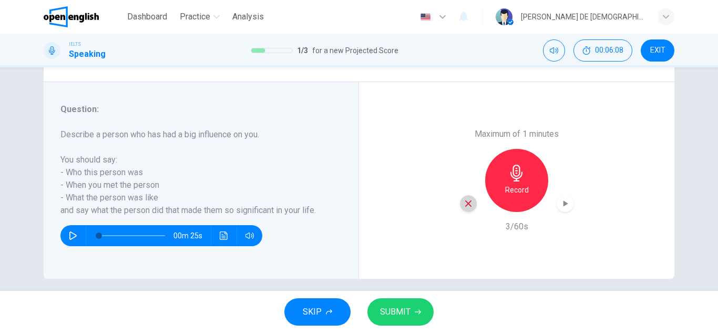
click at [466, 209] on div "button" at bounding box center [468, 203] width 17 height 17
click at [516, 190] on h6 "Record" at bounding box center [517, 189] width 24 height 13
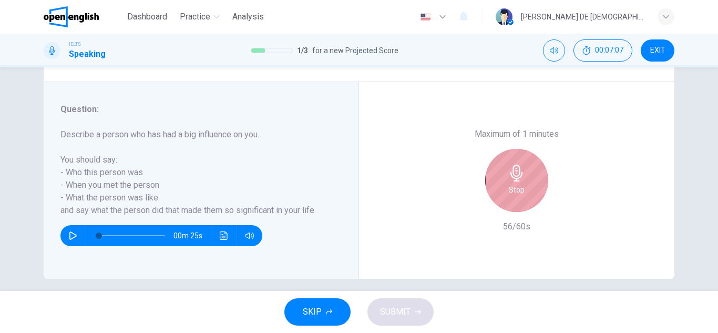
click at [501, 175] on div "Stop" at bounding box center [516, 180] width 63 height 63
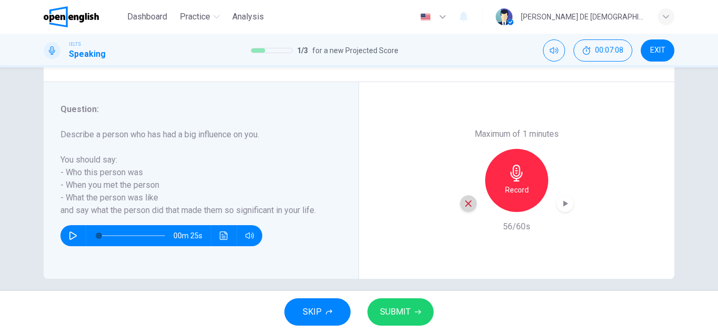
click at [464, 203] on icon "button" at bounding box center [468, 203] width 9 height 9
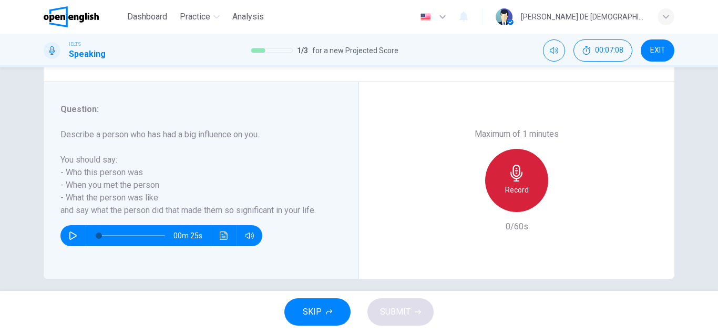
click at [521, 188] on h6 "Record" at bounding box center [517, 189] width 24 height 13
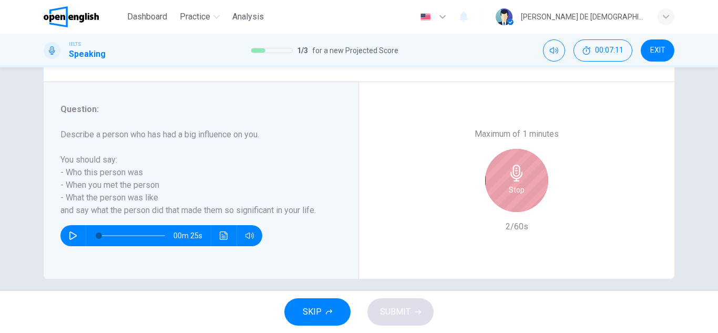
click at [511, 193] on h6 "Stop" at bounding box center [517, 189] width 16 height 13
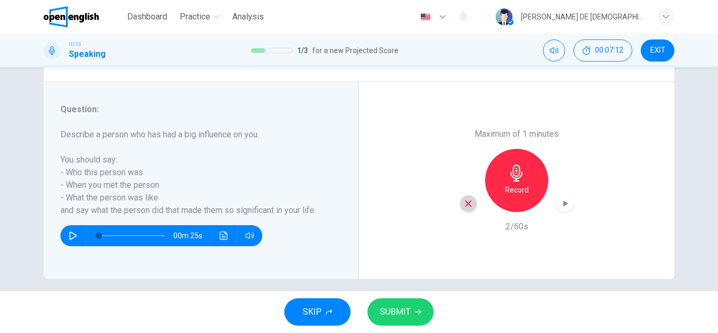
click at [465, 209] on div "button" at bounding box center [468, 203] width 17 height 17
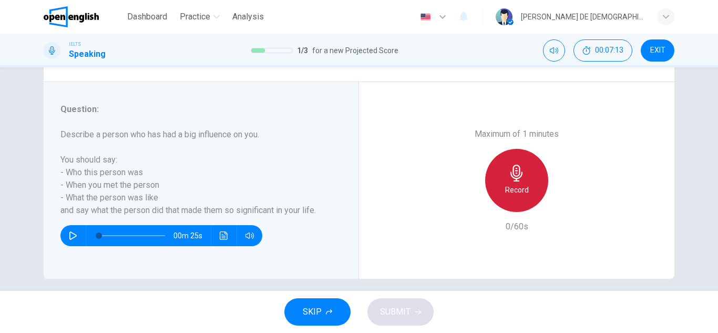
click at [519, 189] on h6 "Record" at bounding box center [517, 189] width 24 height 13
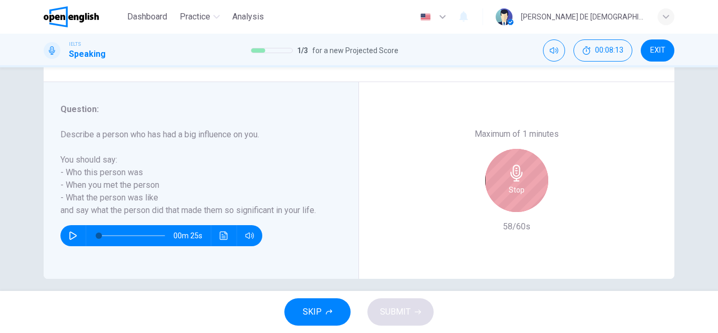
click at [528, 179] on div "Stop" at bounding box center [516, 180] width 63 height 63
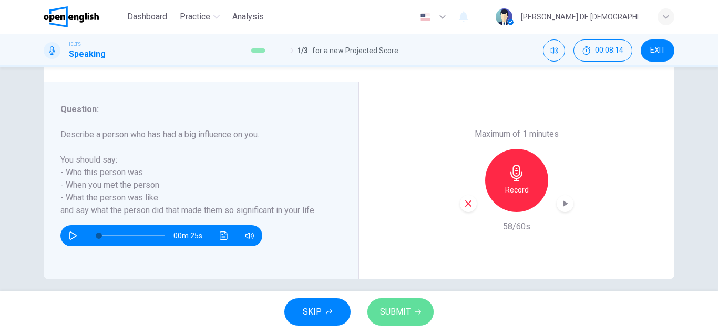
click at [415, 312] on icon "button" at bounding box center [418, 312] width 6 height 6
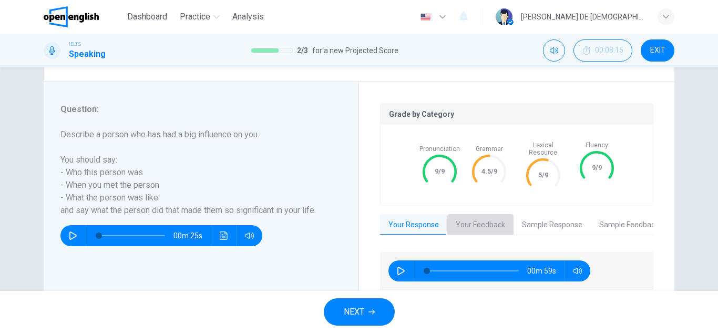
click at [491, 222] on button "Your Feedback" at bounding box center [480, 225] width 66 height 22
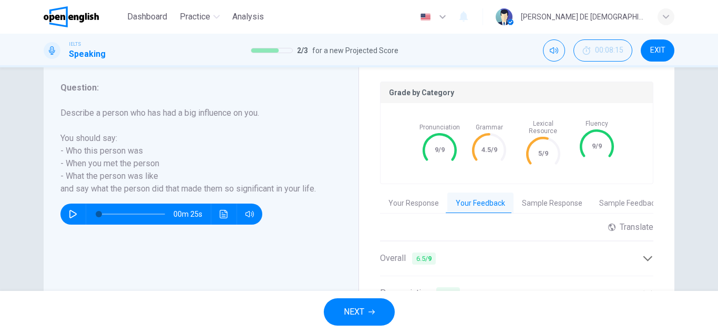
scroll to position [199, 0]
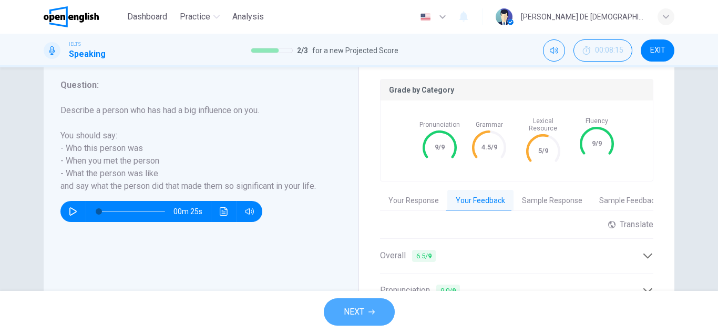
click at [383, 322] on button "NEXT" at bounding box center [359, 311] width 71 height 27
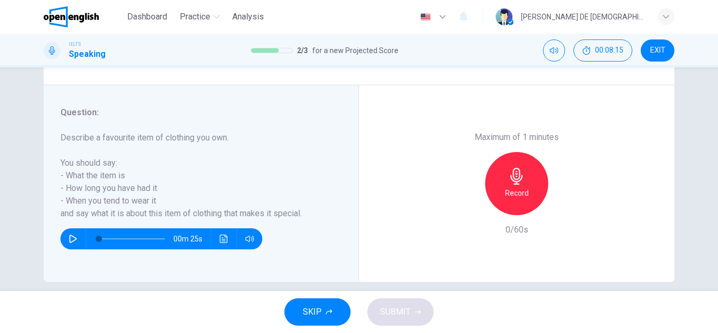
scroll to position [184, 0]
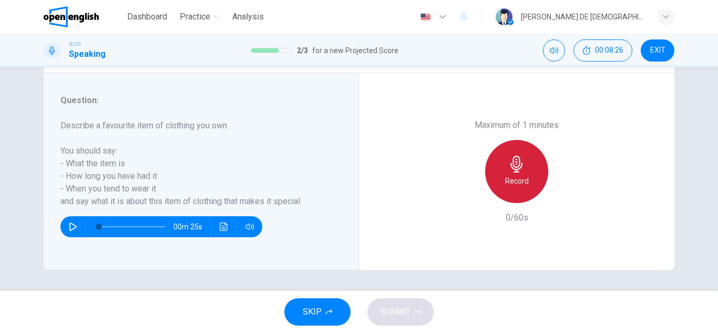
click at [509, 190] on div "Record" at bounding box center [516, 171] width 63 height 63
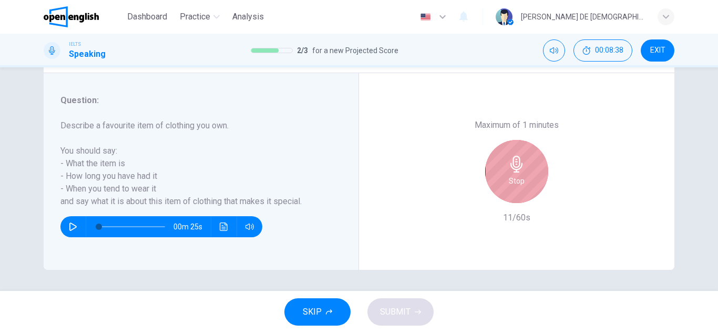
click at [511, 191] on div "Stop" at bounding box center [516, 171] width 63 height 63
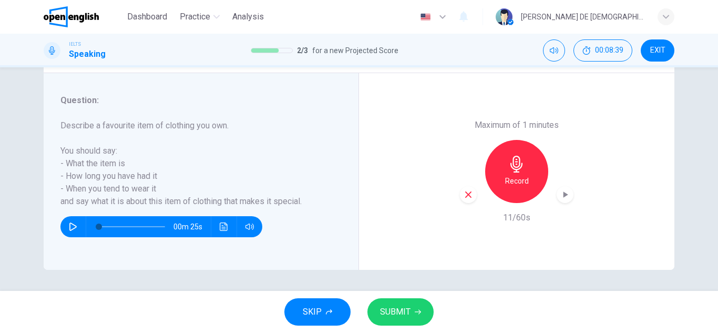
drag, startPoint x: 461, startPoint y: 206, endPoint x: 465, endPoint y: 199, distance: 7.6
click at [465, 199] on div "Maximum of 1 minutes Record 11/60s" at bounding box center [517, 171] width 114 height 105
click at [465, 199] on div "button" at bounding box center [468, 194] width 17 height 17
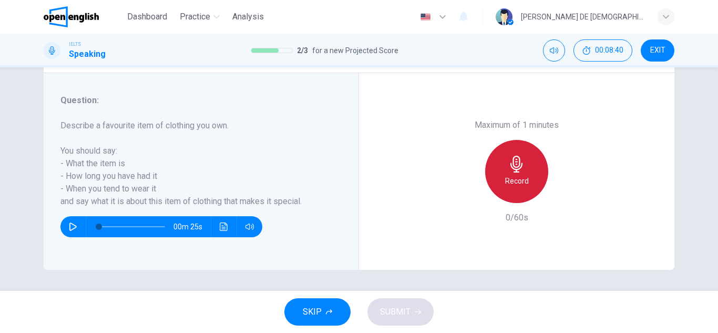
click at [512, 167] on icon "button" at bounding box center [516, 164] width 12 height 17
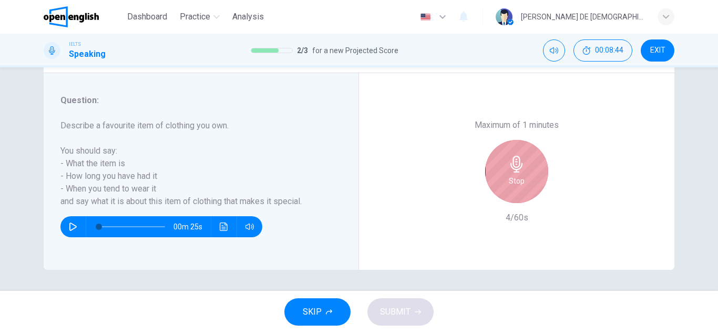
click at [519, 177] on h6 "Stop" at bounding box center [517, 181] width 16 height 13
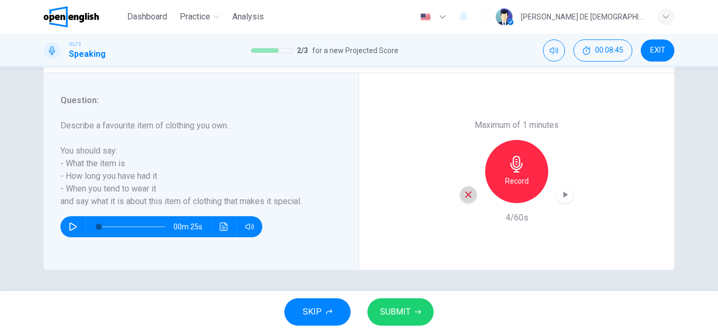
click at [470, 198] on div "button" at bounding box center [468, 194] width 17 height 17
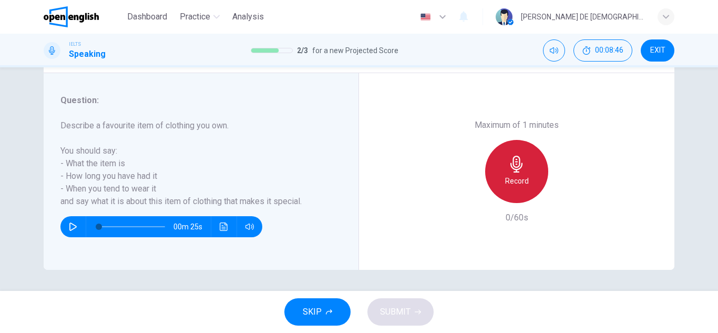
click at [520, 175] on h6 "Record" at bounding box center [517, 181] width 24 height 13
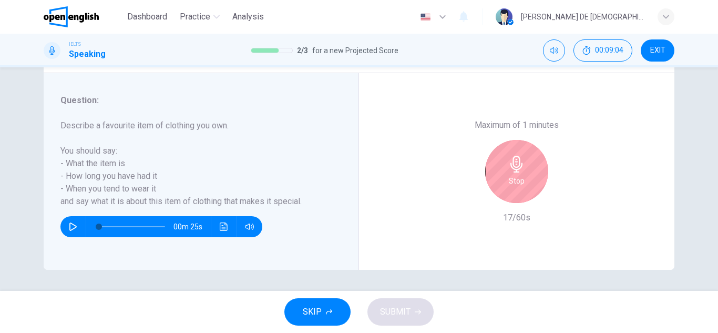
click at [515, 153] on div "Stop" at bounding box center [516, 171] width 63 height 63
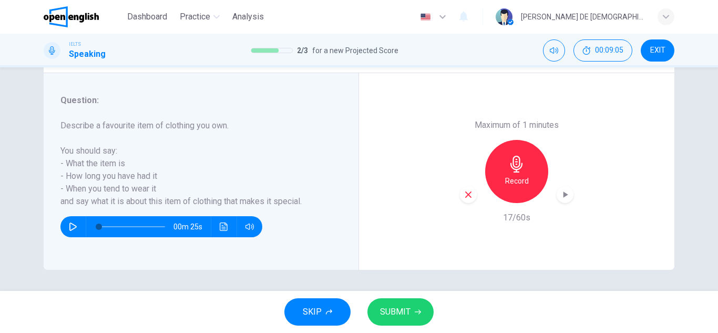
click at [464, 200] on div "Maximum of 1 minutes Record 17/60s" at bounding box center [517, 171] width 114 height 105
click at [464, 200] on div "button" at bounding box center [468, 194] width 17 height 17
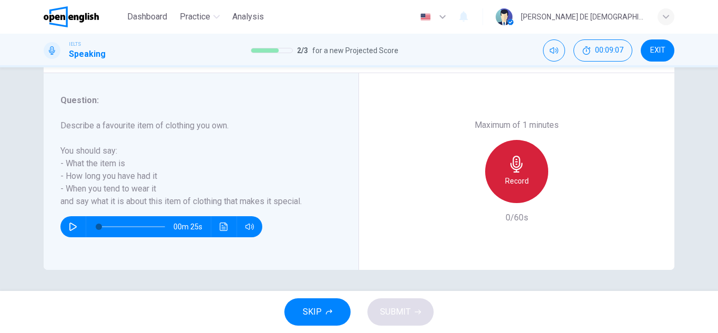
click at [527, 168] on div "Record" at bounding box center [516, 171] width 63 height 63
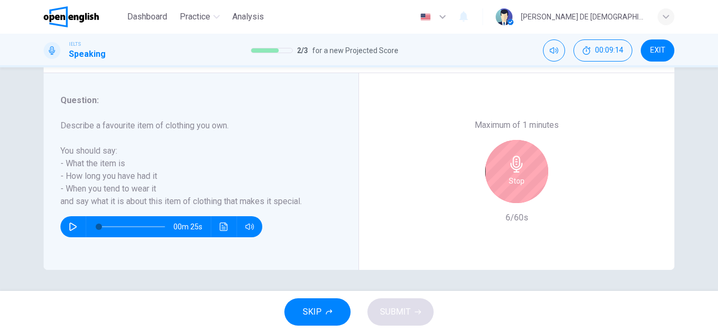
click at [549, 160] on div "Stop" at bounding box center [517, 171] width 114 height 63
click at [509, 175] on h6 "Stop" at bounding box center [517, 181] width 16 height 13
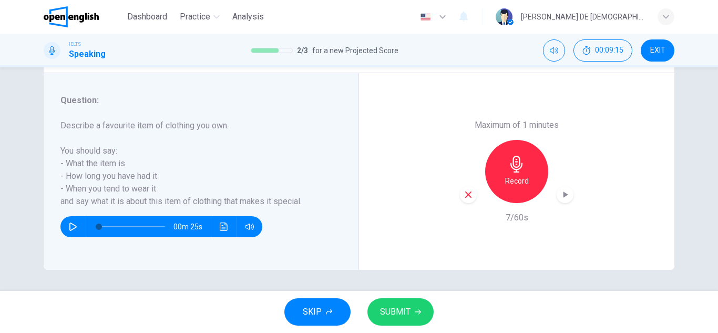
drag, startPoint x: 478, startPoint y: 186, endPoint x: 462, endPoint y: 192, distance: 17.3
click at [462, 192] on div "Record" at bounding box center [517, 171] width 114 height 63
click at [464, 192] on icon "button" at bounding box center [468, 194] width 9 height 9
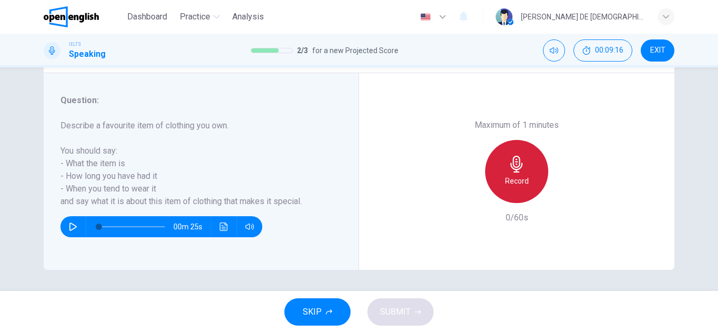
click at [513, 173] on div "Record" at bounding box center [516, 171] width 63 height 63
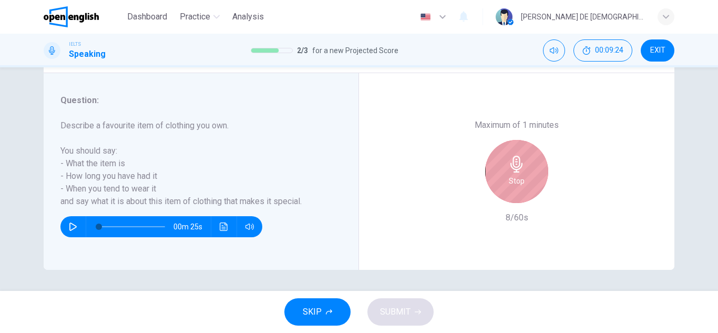
click at [517, 155] on div "Stop" at bounding box center [516, 171] width 63 height 63
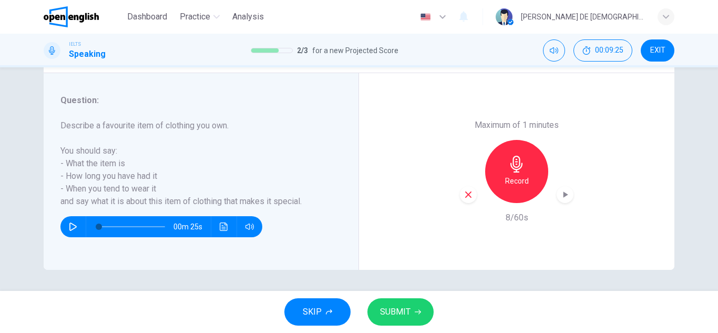
click at [452, 191] on div "Maximum of 1 minutes Record 8/60s" at bounding box center [516, 171] width 315 height 197
drag, startPoint x: 452, startPoint y: 191, endPoint x: 476, endPoint y: 193, distance: 24.3
click at [476, 193] on div "Maximum of 1 minutes Record 8/60s" at bounding box center [516, 171] width 315 height 197
click at [476, 193] on div "Record" at bounding box center [517, 171] width 114 height 63
click at [464, 198] on icon "button" at bounding box center [468, 194] width 9 height 9
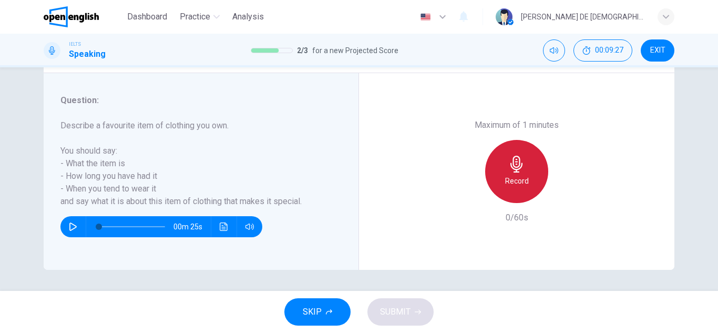
click at [509, 178] on h6 "Record" at bounding box center [517, 181] width 24 height 13
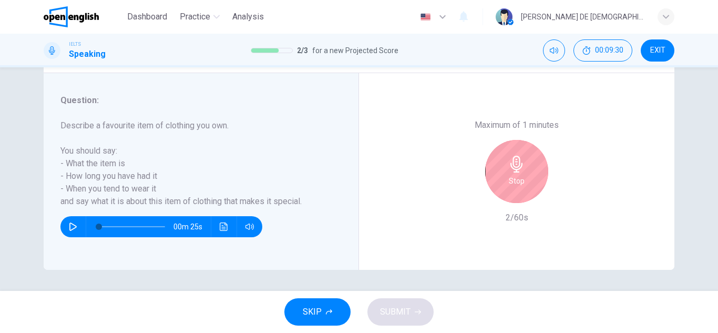
drag, startPoint x: 549, startPoint y: 185, endPoint x: 518, endPoint y: 178, distance: 31.9
click at [518, 178] on div "Stop" at bounding box center [517, 171] width 114 height 63
click at [518, 178] on h6 "Stop" at bounding box center [517, 181] width 16 height 13
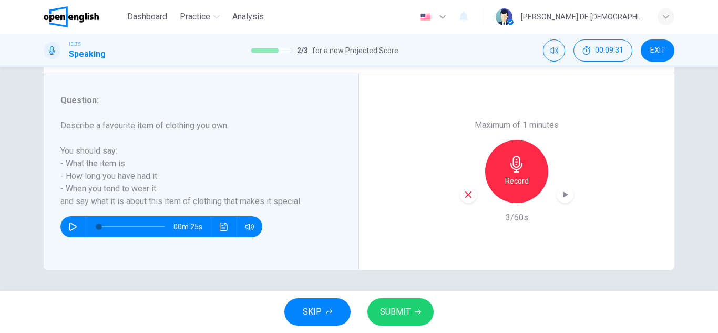
drag, startPoint x: 473, startPoint y: 202, endPoint x: 462, endPoint y: 196, distance: 12.0
click at [462, 196] on div "Record" at bounding box center [517, 171] width 114 height 63
click at [464, 196] on icon "button" at bounding box center [468, 194] width 9 height 9
click at [508, 178] on h6 "Record" at bounding box center [517, 181] width 24 height 13
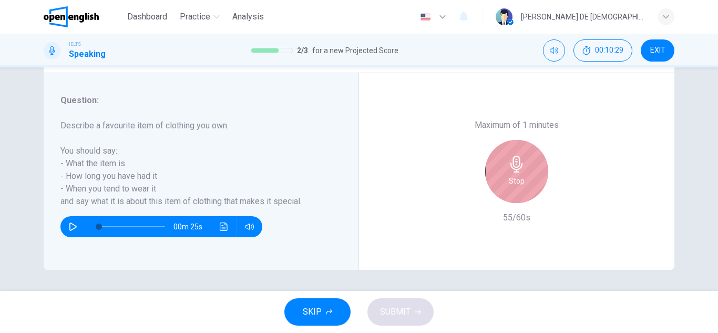
click at [529, 175] on div "Stop" at bounding box center [516, 171] width 63 height 63
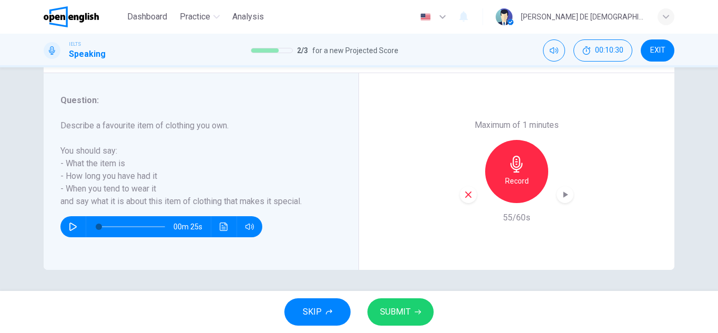
click at [399, 322] on button "SUBMIT" at bounding box center [400, 311] width 66 height 27
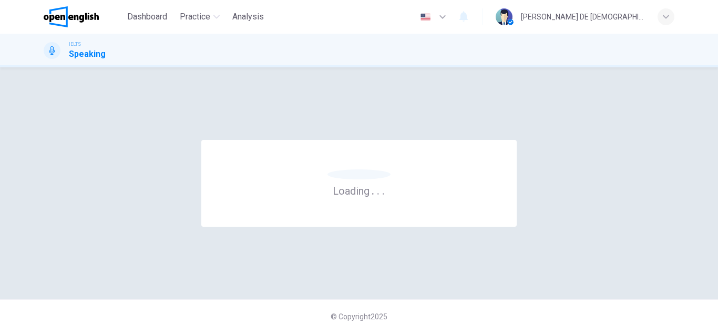
scroll to position [0, 0]
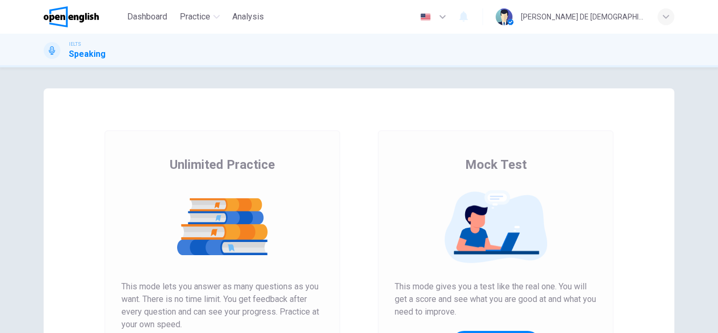
scroll to position [134, 0]
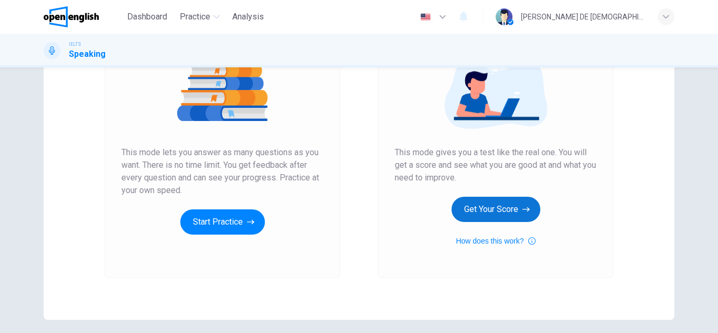
click at [520, 217] on button "Get Your Score" at bounding box center [496, 209] width 89 height 25
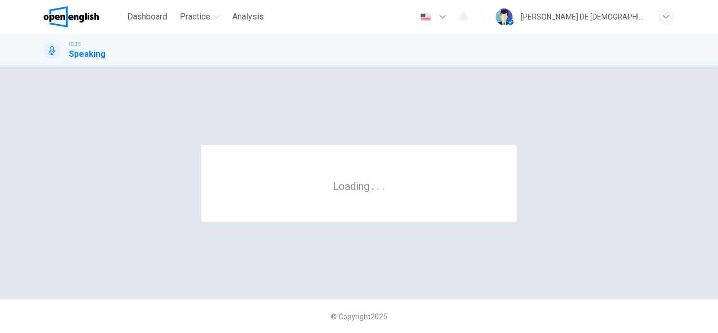
scroll to position [0, 0]
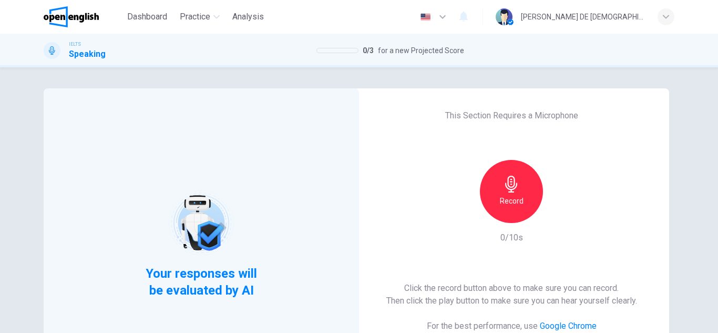
drag, startPoint x: 565, startPoint y: 196, endPoint x: 519, endPoint y: 192, distance: 45.9
click at [519, 192] on div "Record" at bounding box center [512, 191] width 114 height 63
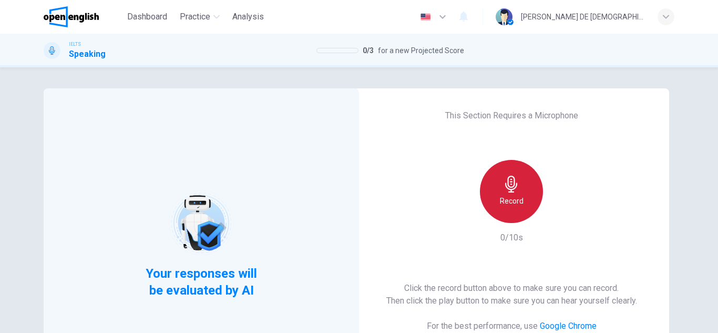
click at [519, 192] on div "Record" at bounding box center [511, 191] width 63 height 63
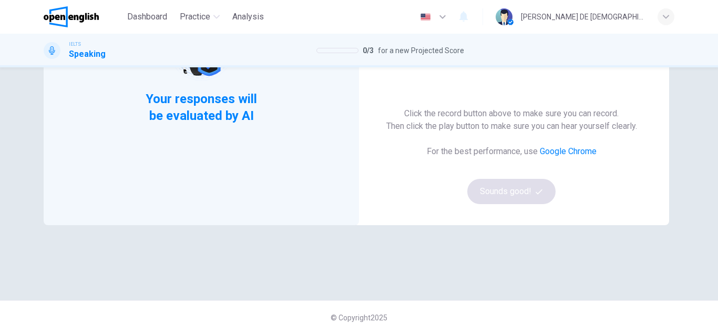
scroll to position [112, 0]
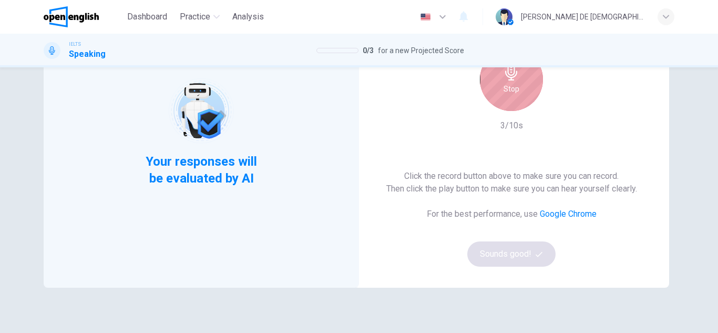
click at [507, 94] on h6 "Stop" at bounding box center [512, 89] width 16 height 13
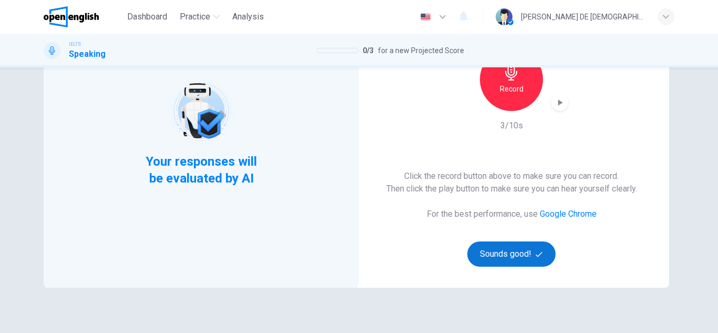
click at [510, 254] on button "Sounds good!" at bounding box center [511, 253] width 88 height 25
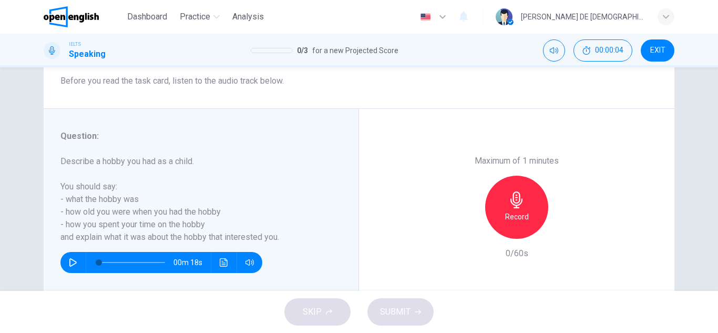
scroll to position [166, 0]
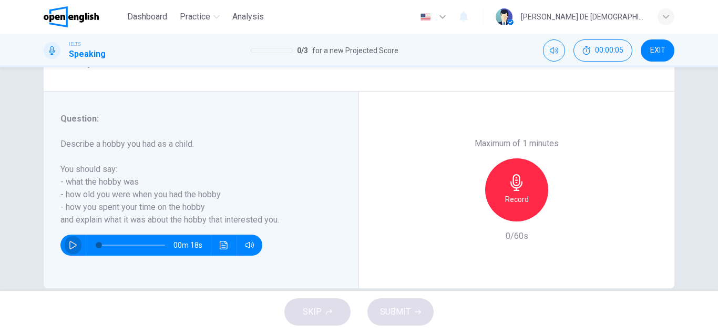
click at [69, 248] on icon "button" at bounding box center [73, 245] width 8 height 8
click at [704, 139] on div "Question 1 Question Type : Part 2 - Individual Long Turn Directions : In Part 2…" at bounding box center [359, 178] width 718 height 223
type input "*"
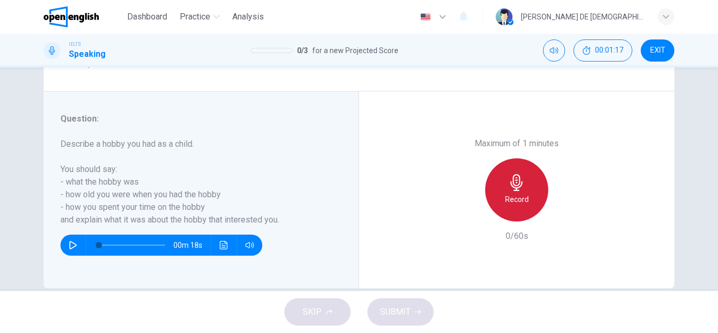
click at [533, 196] on div "Record" at bounding box center [516, 189] width 63 height 63
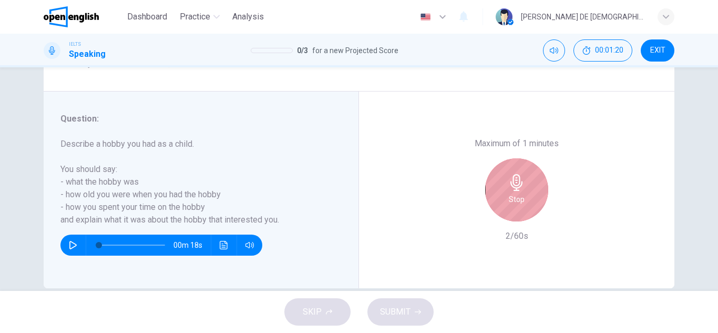
click at [500, 168] on div "Stop" at bounding box center [516, 189] width 63 height 63
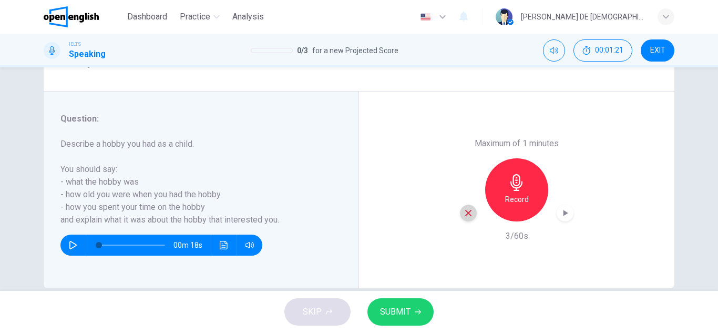
click at [460, 218] on div "button" at bounding box center [468, 212] width 17 height 17
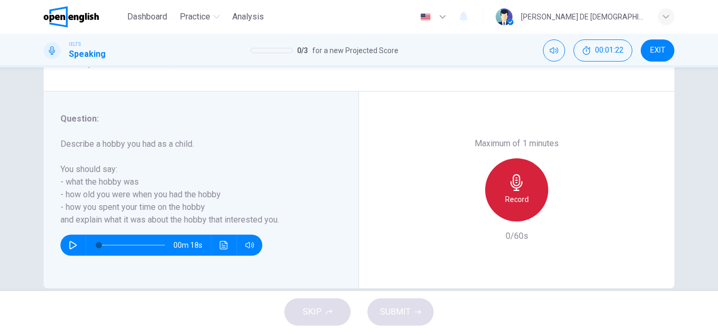
click at [499, 203] on div "Record" at bounding box center [516, 189] width 63 height 63
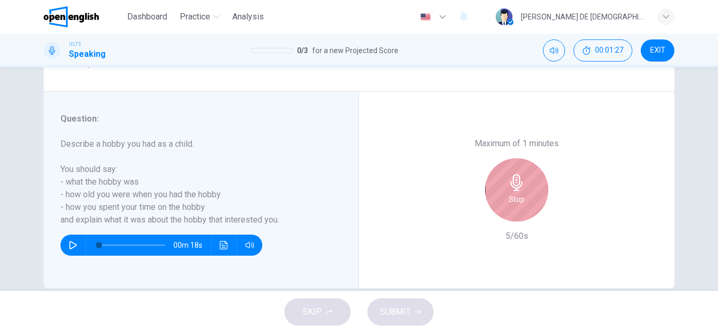
click at [493, 167] on div "Stop" at bounding box center [516, 189] width 63 height 63
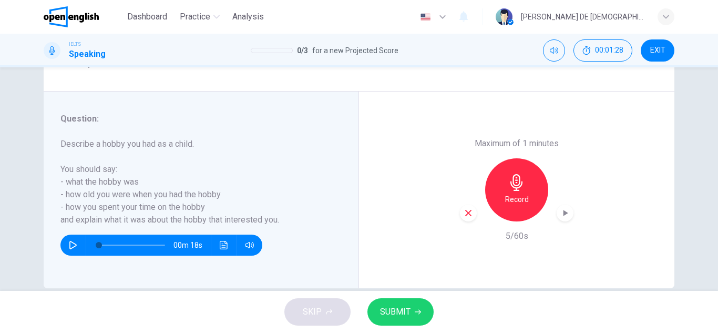
drag, startPoint x: 453, startPoint y: 218, endPoint x: 460, endPoint y: 217, distance: 6.9
click at [460, 217] on div "Maximum of 1 minutes Record 5/60s" at bounding box center [516, 189] width 315 height 197
click at [460, 217] on div "button" at bounding box center [468, 212] width 17 height 17
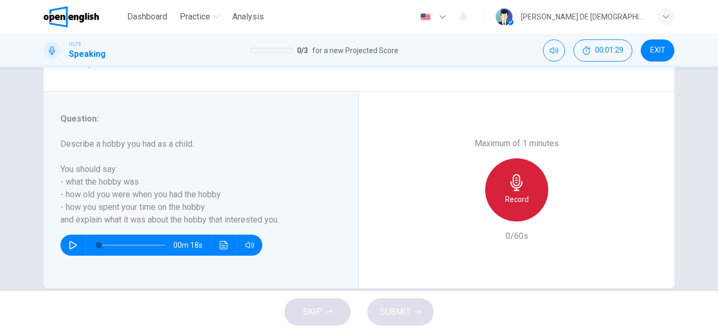
click at [522, 191] on div "Record" at bounding box center [516, 189] width 63 height 63
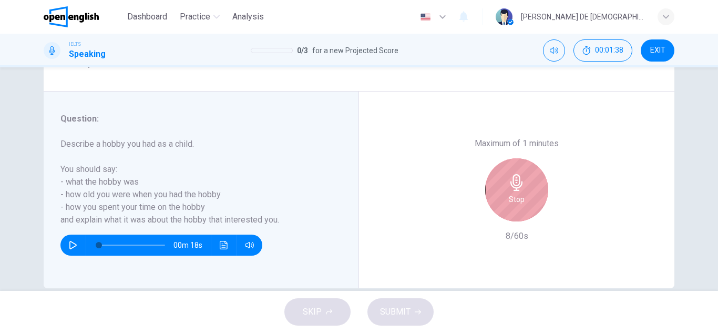
click at [503, 179] on div "Stop" at bounding box center [516, 189] width 63 height 63
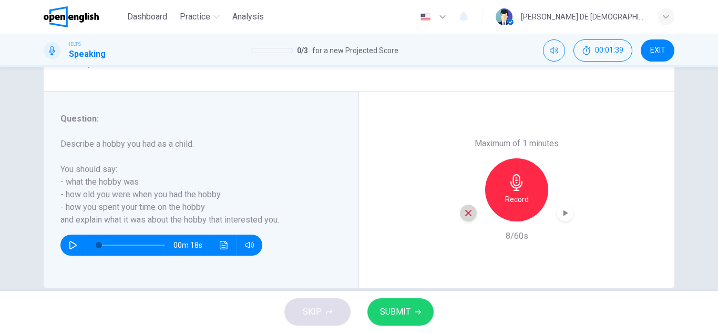
click at [466, 208] on icon "button" at bounding box center [468, 212] width 9 height 9
click at [517, 189] on icon "button" at bounding box center [516, 182] width 17 height 17
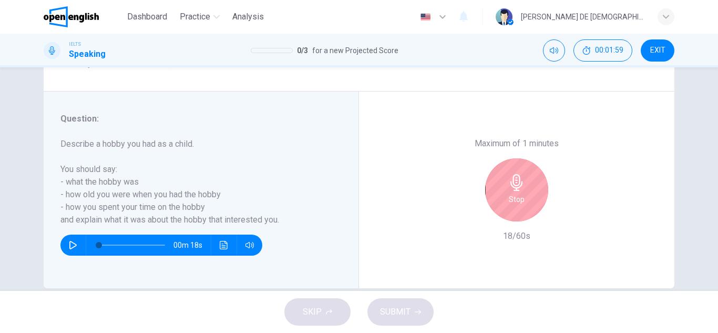
drag, startPoint x: 578, startPoint y: 210, endPoint x: 506, endPoint y: 180, distance: 78.0
click at [506, 180] on div "Maximum of 1 minutes Stop 18/60s" at bounding box center [516, 189] width 315 height 197
click at [508, 180] on icon "button" at bounding box center [516, 182] width 17 height 17
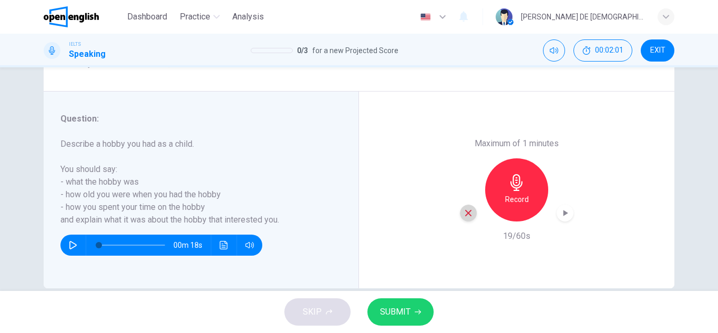
click at [470, 210] on div "button" at bounding box center [468, 212] width 17 height 17
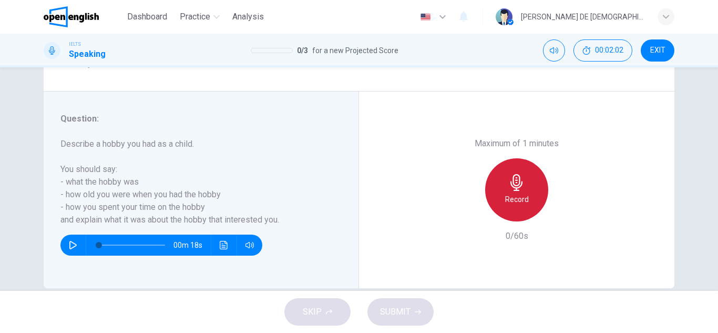
click at [512, 187] on icon "button" at bounding box center [516, 182] width 17 height 17
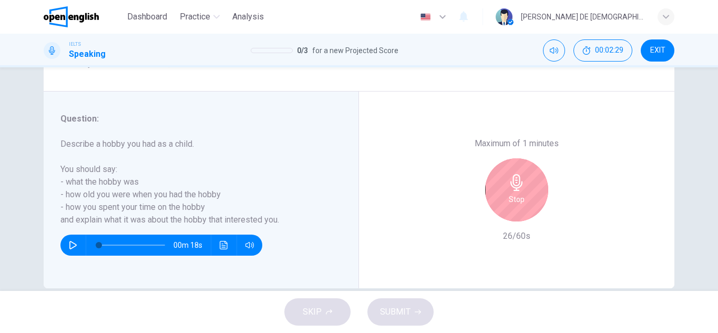
click at [513, 174] on icon "button" at bounding box center [516, 182] width 17 height 17
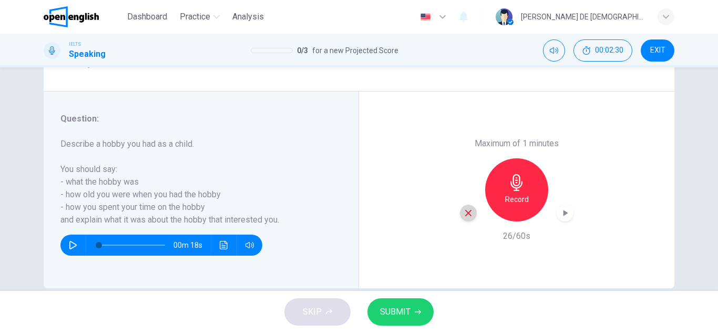
click at [472, 217] on div "button" at bounding box center [468, 212] width 17 height 17
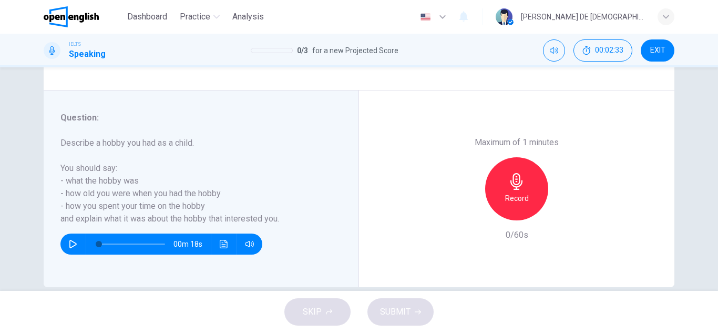
scroll to position [184, 0]
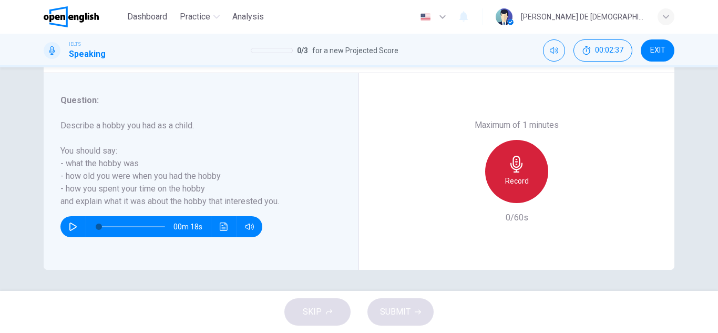
click at [516, 151] on div "Record" at bounding box center [516, 171] width 63 height 63
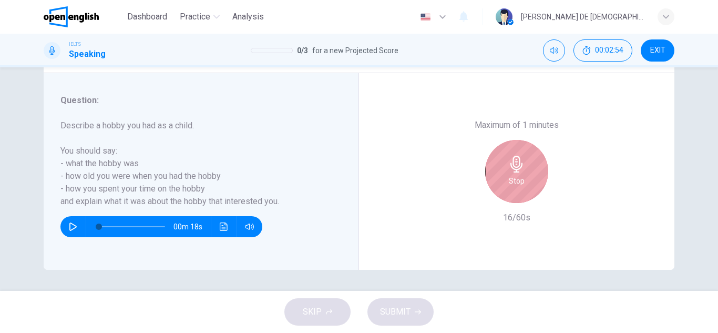
click at [506, 188] on div "Stop" at bounding box center [516, 171] width 63 height 63
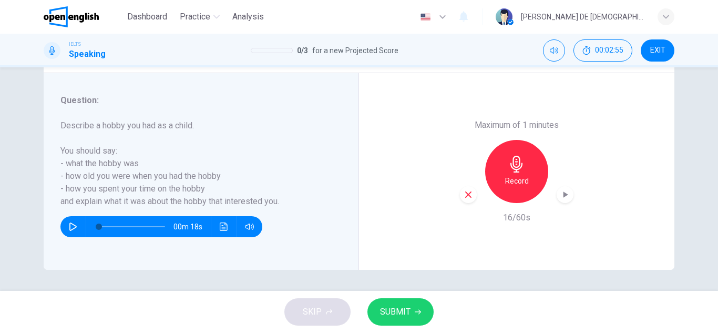
click at [466, 193] on icon "button" at bounding box center [468, 194] width 9 height 9
click at [532, 161] on div "Record" at bounding box center [516, 171] width 63 height 63
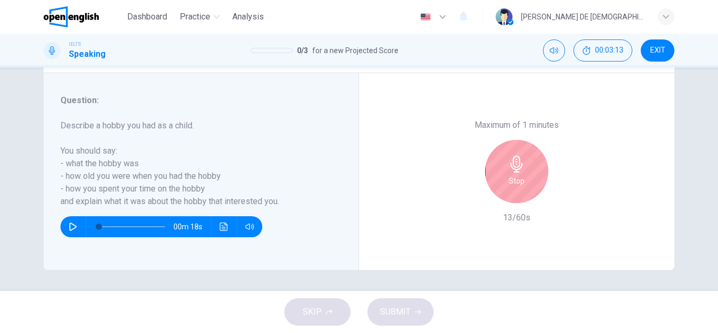
drag, startPoint x: 474, startPoint y: 148, endPoint x: 512, endPoint y: 182, distance: 51.3
click at [512, 182] on div "Stop" at bounding box center [517, 171] width 114 height 63
click at [512, 182] on h6 "Stop" at bounding box center [517, 181] width 16 height 13
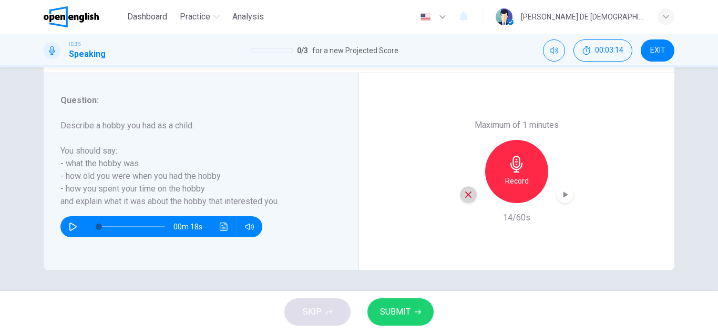
click at [471, 191] on div "button" at bounding box center [468, 194] width 17 height 17
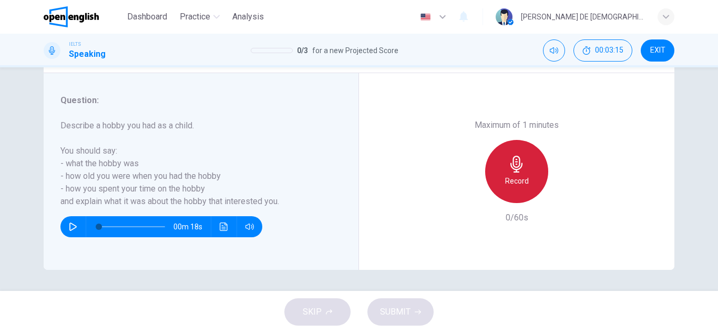
click at [526, 180] on div "Record" at bounding box center [516, 171] width 63 height 63
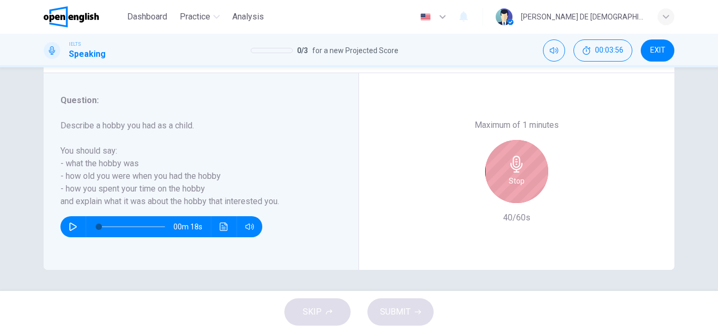
click at [509, 188] on div "Stop" at bounding box center [516, 171] width 63 height 63
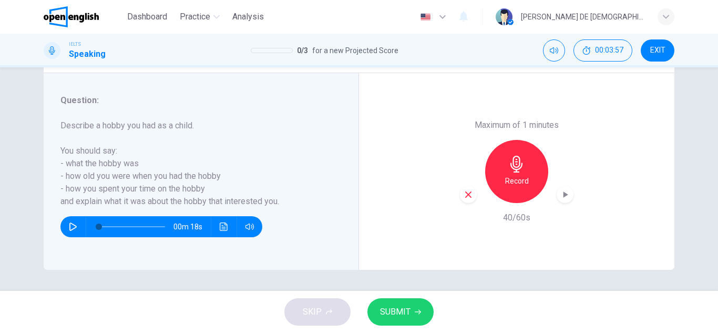
click at [466, 199] on div "button" at bounding box center [468, 194] width 17 height 17
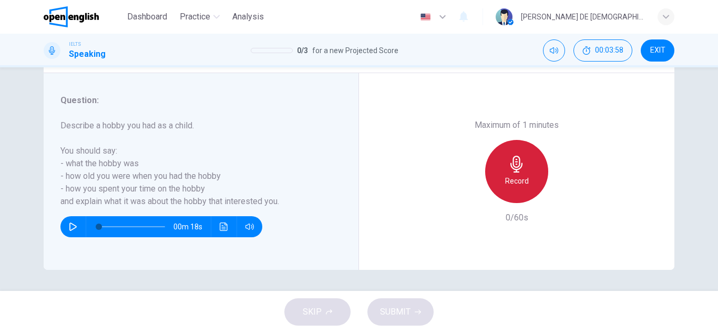
click at [512, 170] on icon "button" at bounding box center [516, 164] width 17 height 17
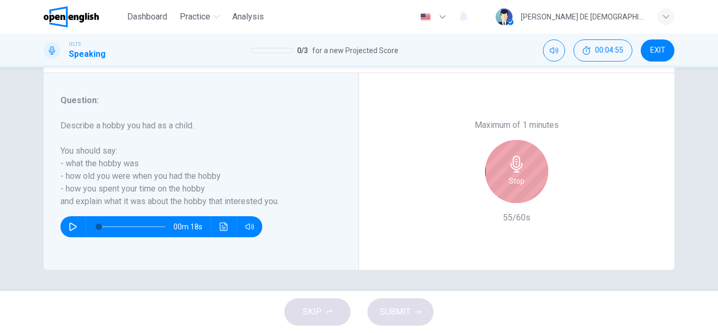
click at [500, 169] on div "Stop" at bounding box center [516, 171] width 63 height 63
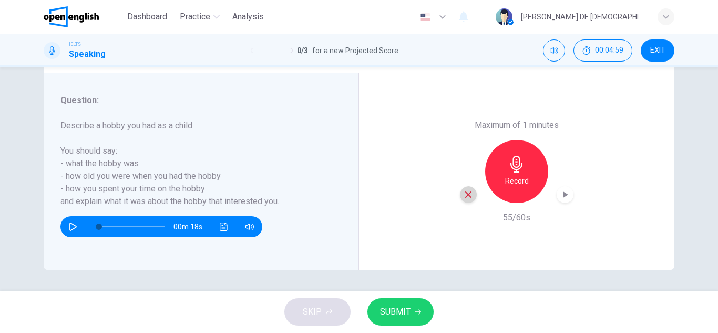
click at [463, 202] on div "button" at bounding box center [468, 194] width 17 height 17
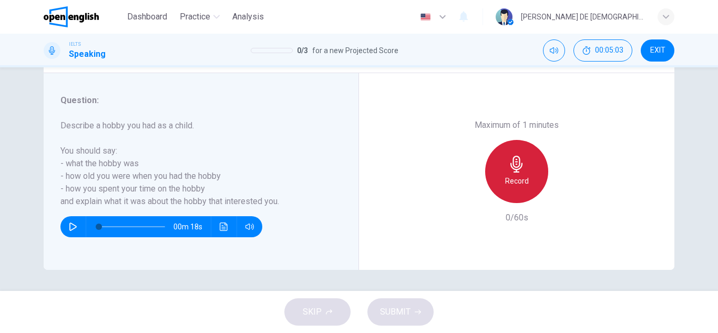
click at [519, 176] on h6 "Record" at bounding box center [517, 181] width 24 height 13
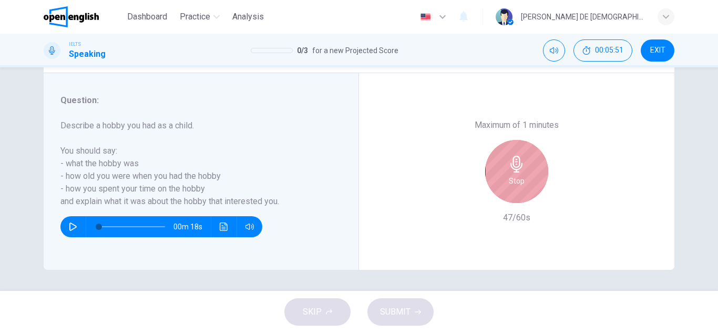
click at [540, 169] on div "Stop" at bounding box center [516, 171] width 63 height 63
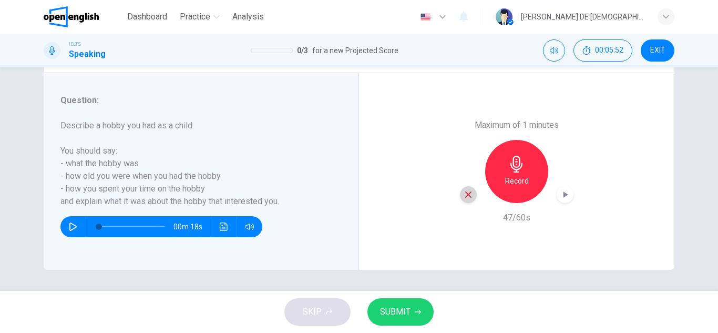
click at [467, 200] on div "button" at bounding box center [468, 194] width 17 height 17
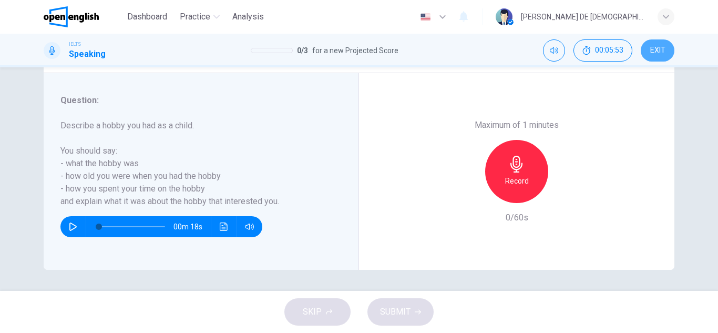
click at [653, 50] on span "EXIT" at bounding box center [657, 50] width 15 height 8
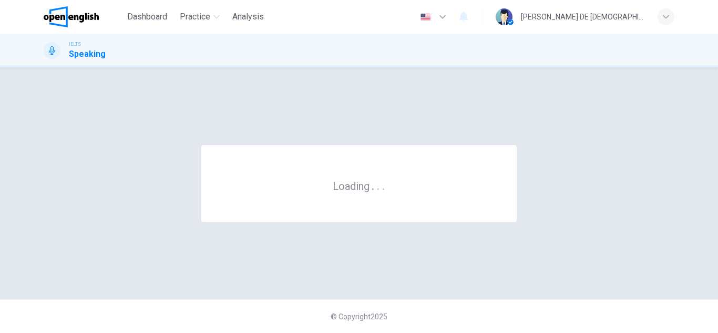
scroll to position [0, 0]
